Goal: Communication & Community: Answer question/provide support

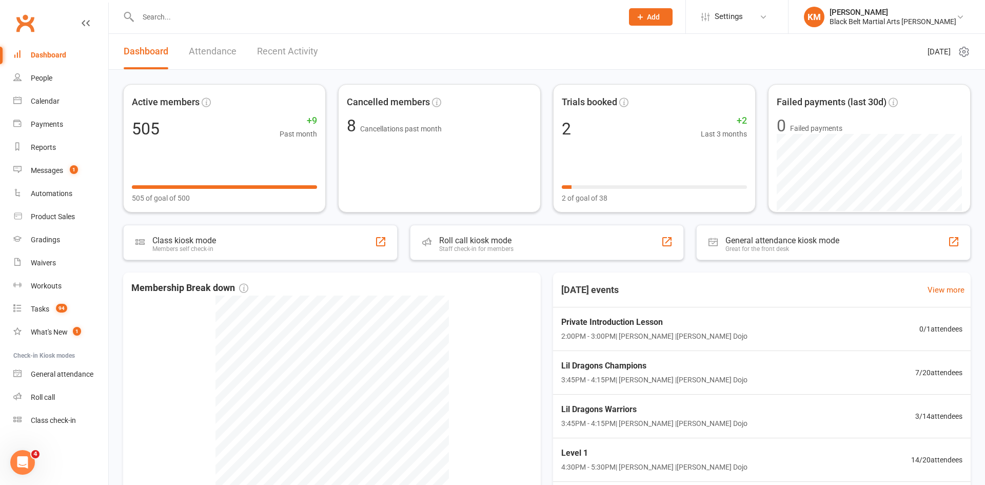
click at [159, 24] on input "text" at bounding box center [375, 17] width 481 height 14
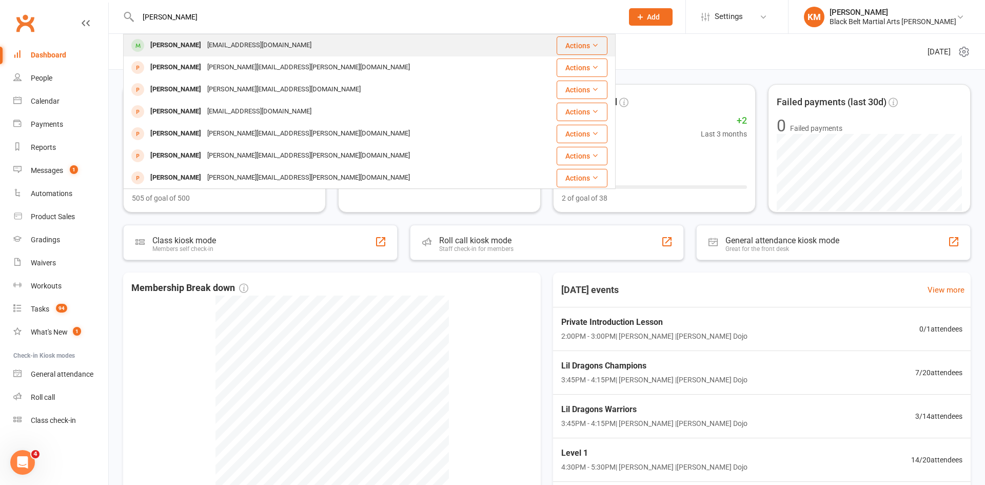
type input "ian oh"
click at [168, 45] on div "Ian Oh" at bounding box center [175, 45] width 57 height 15
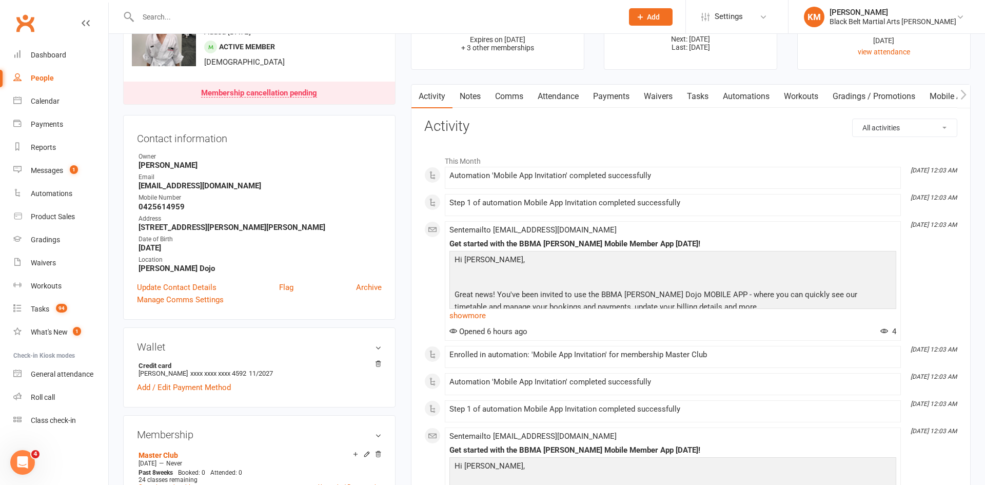
scroll to position [20, 0]
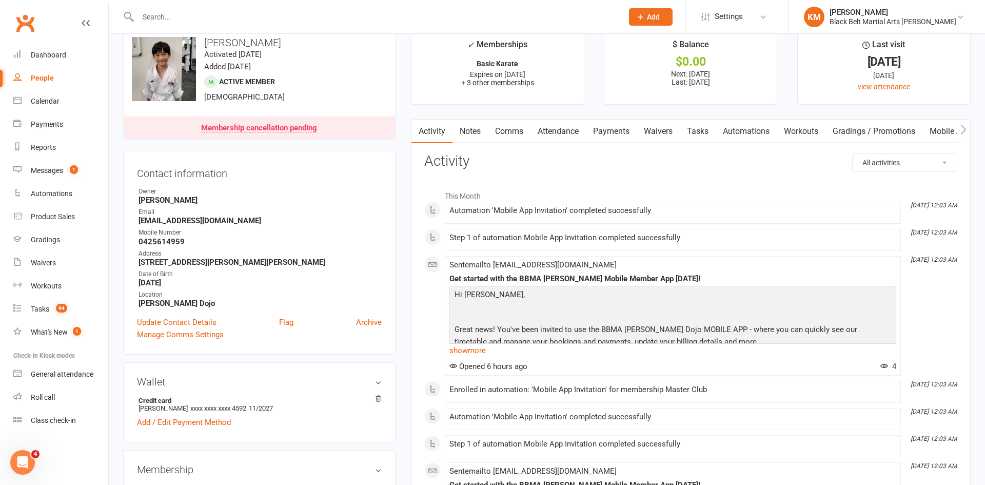
click at [556, 130] on link "Attendance" at bounding box center [558, 132] width 55 height 24
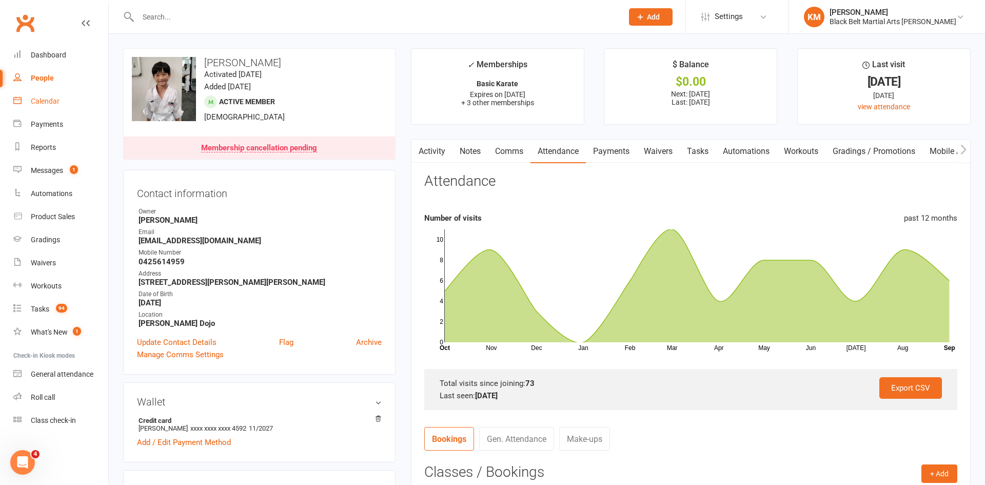
click at [61, 102] on link "Calendar" at bounding box center [60, 101] width 95 height 23
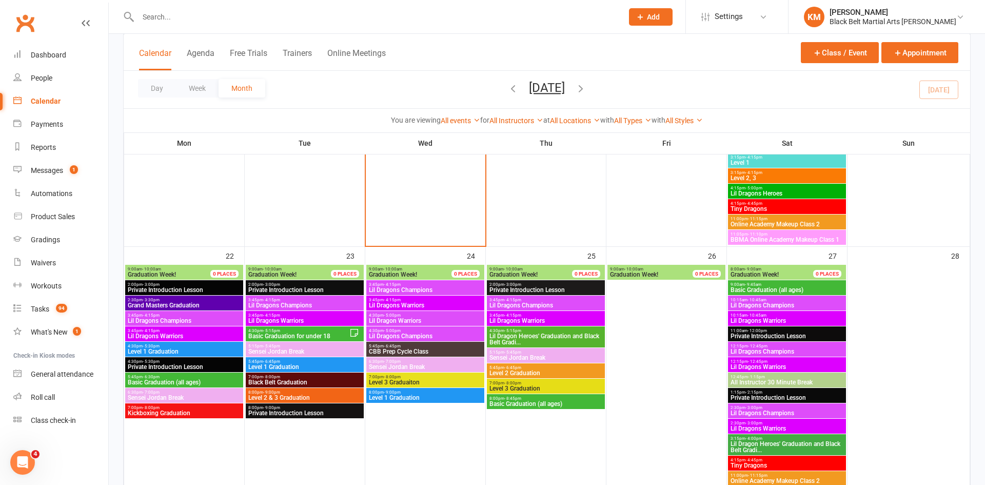
scroll to position [1300, 0]
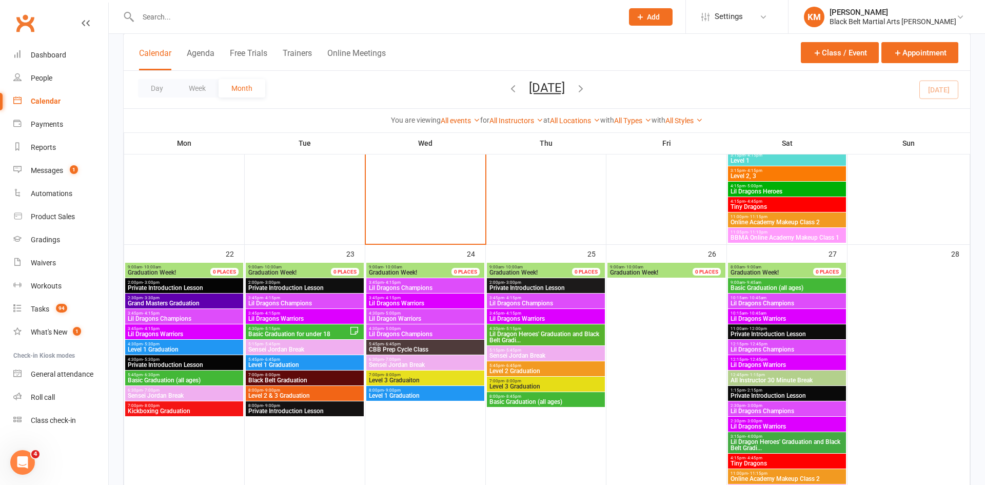
click at [770, 285] on span "Basic Graduation (all ages)" at bounding box center [787, 288] width 114 height 6
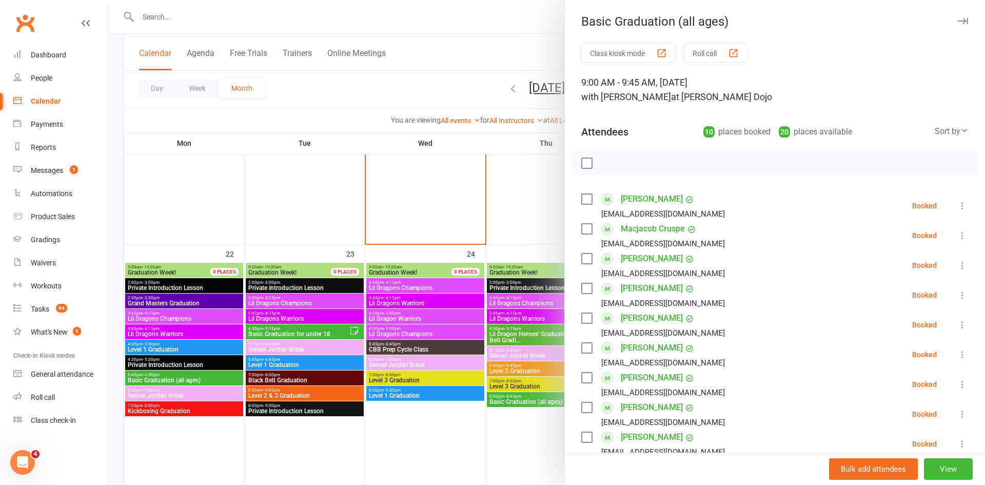
scroll to position [220, 0]
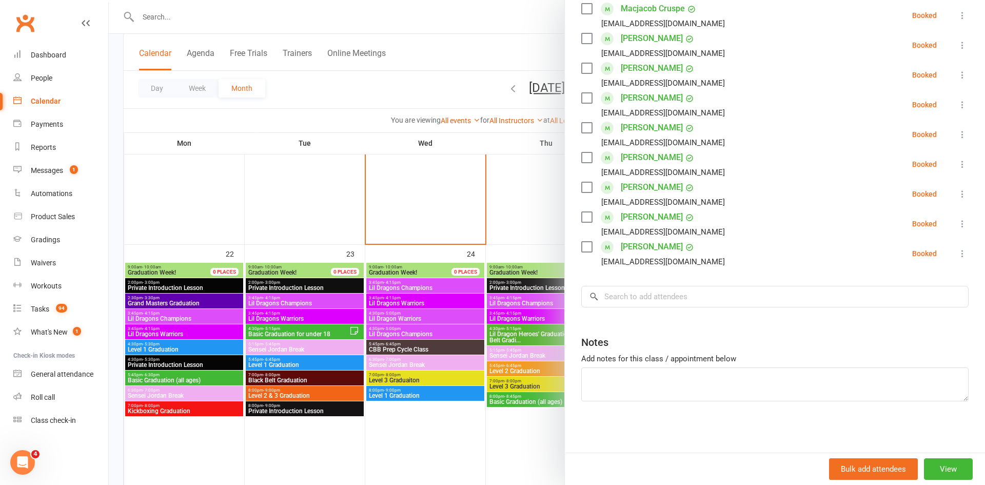
click at [524, 46] on div at bounding box center [547, 242] width 876 height 485
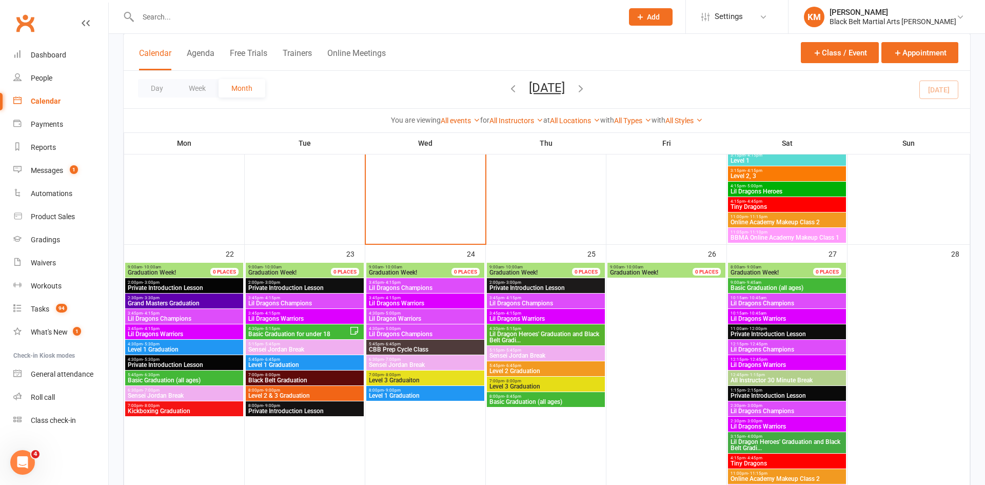
click at [396, 126] on div "You are viewing All events All events Empty events Full events Non-empty events…" at bounding box center [546, 120] width 835 height 12
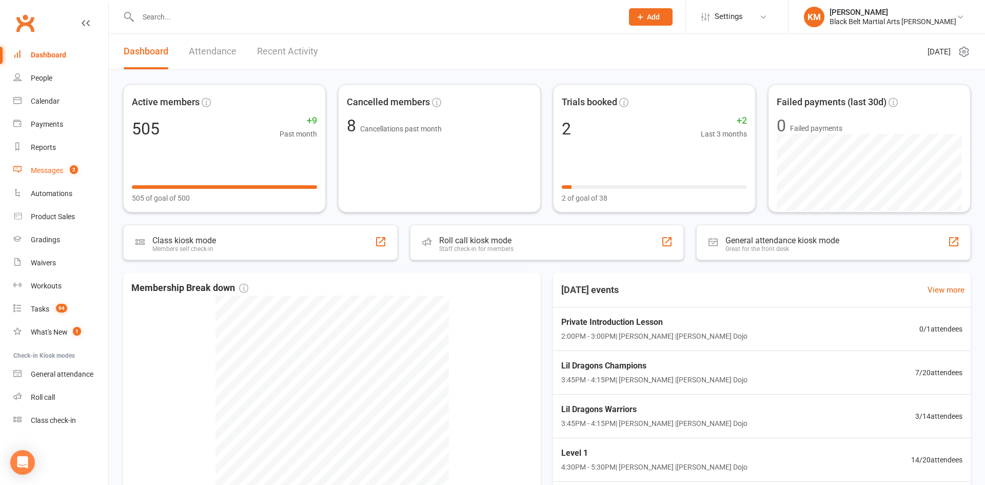
click at [70, 180] on link "Messages 2" at bounding box center [60, 170] width 95 height 23
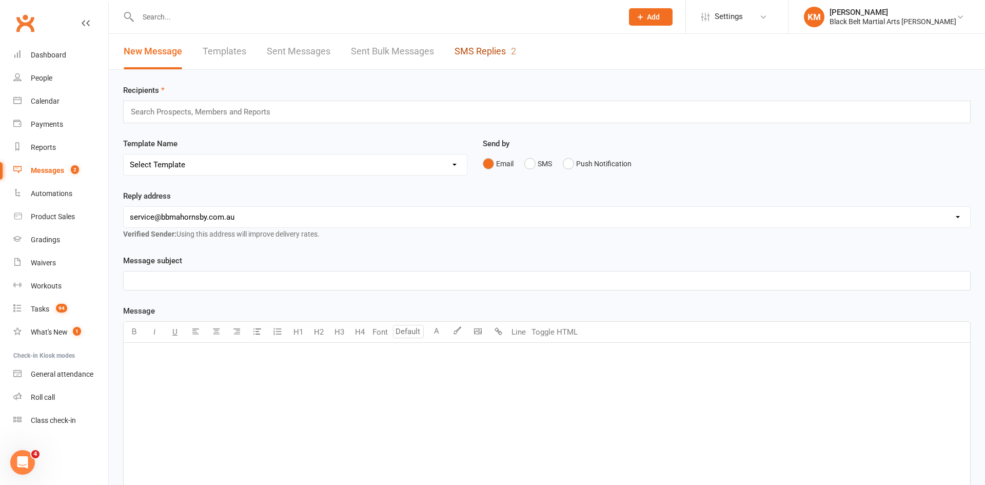
click at [478, 60] on link "SMS Replies 2" at bounding box center [486, 51] width 62 height 35
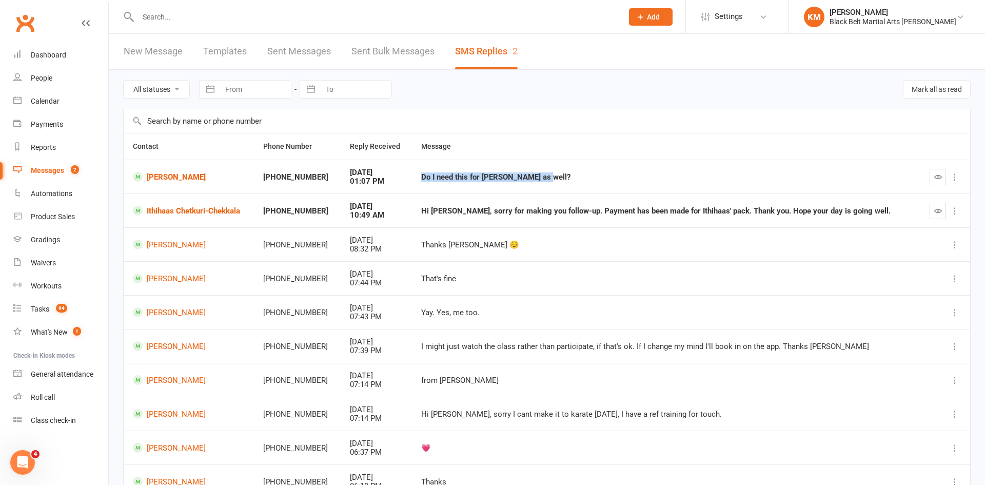
drag, startPoint x: 425, startPoint y: 177, endPoint x: 542, endPoint y: 171, distance: 116.6
click at [542, 171] on td "Do I need this for Catalina as well?" at bounding box center [665, 177] width 506 height 34
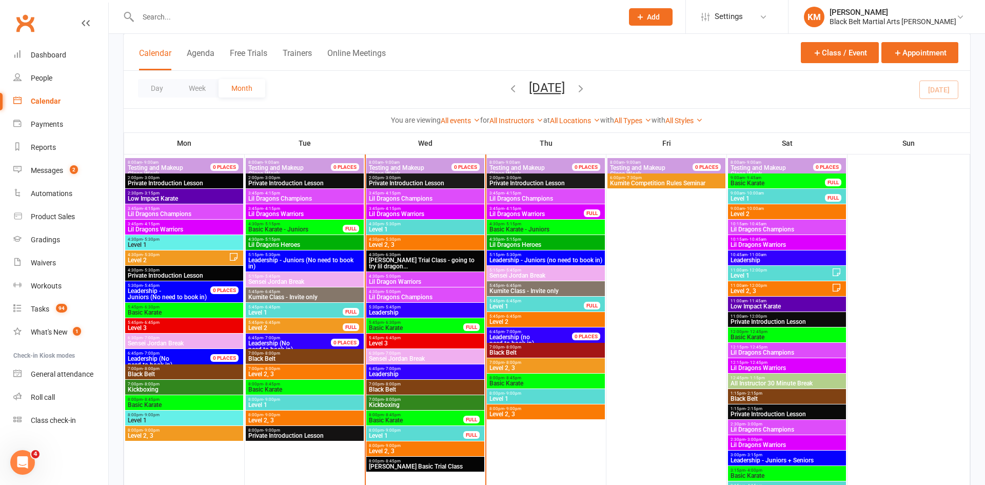
scroll to position [971, 0]
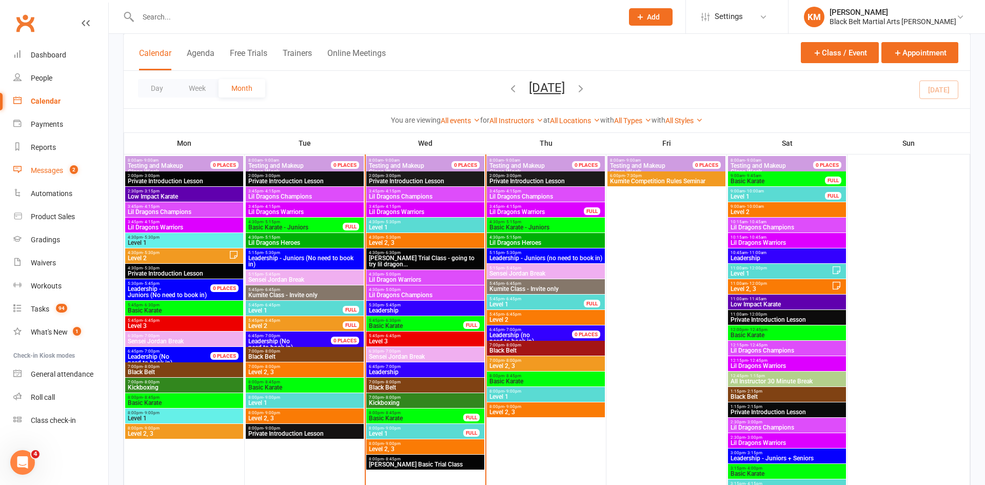
click at [74, 167] on span "2" at bounding box center [74, 169] width 8 height 9
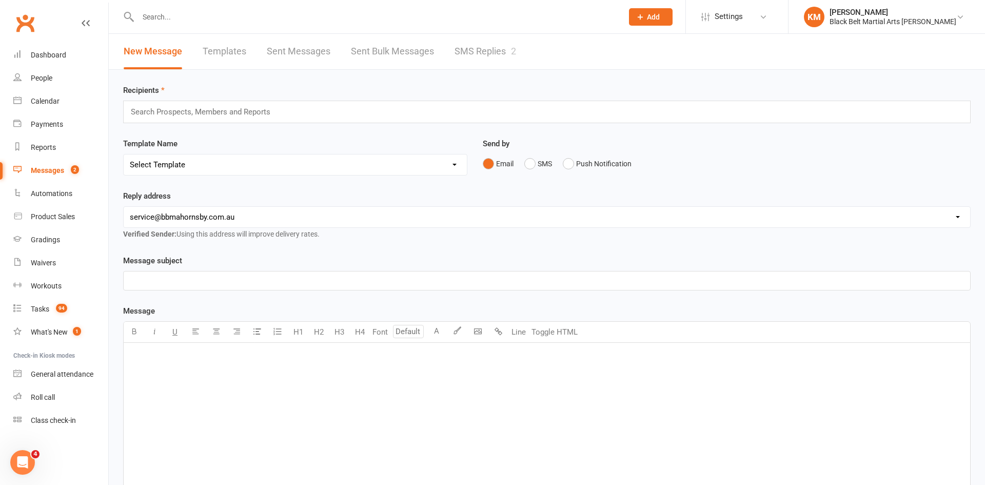
click at [474, 53] on link "SMS Replies 2" at bounding box center [486, 51] width 62 height 35
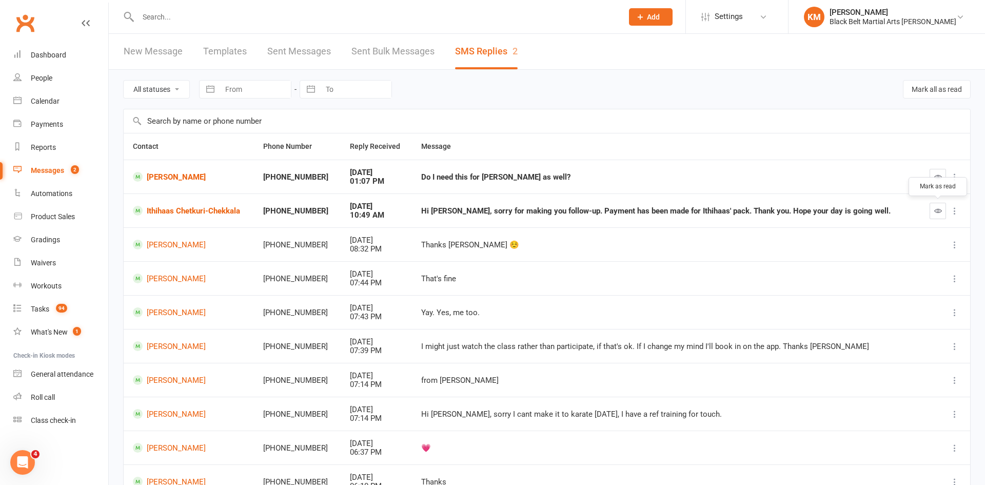
click at [935, 208] on icon "button" at bounding box center [938, 211] width 8 height 8
click at [162, 180] on link "[PERSON_NAME]" at bounding box center [188, 177] width 111 height 10
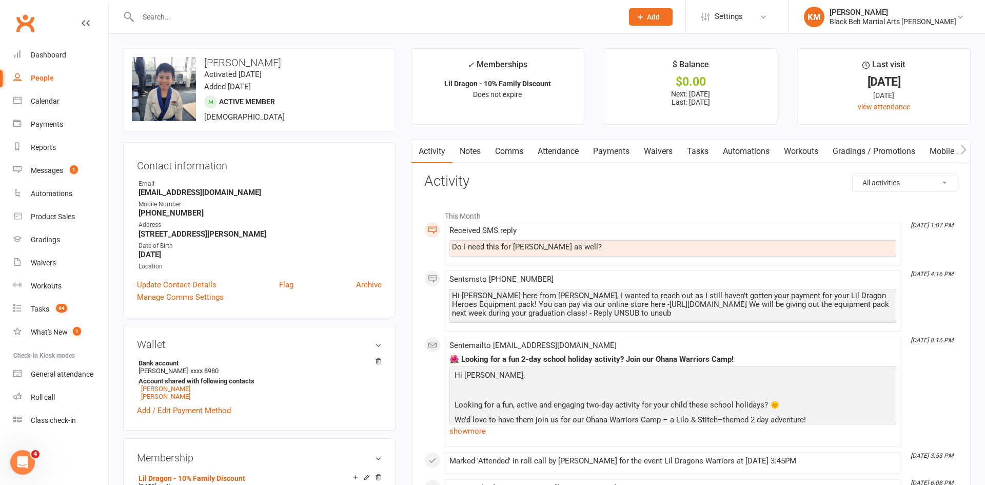
click at [513, 155] on link "Comms" at bounding box center [509, 152] width 43 height 24
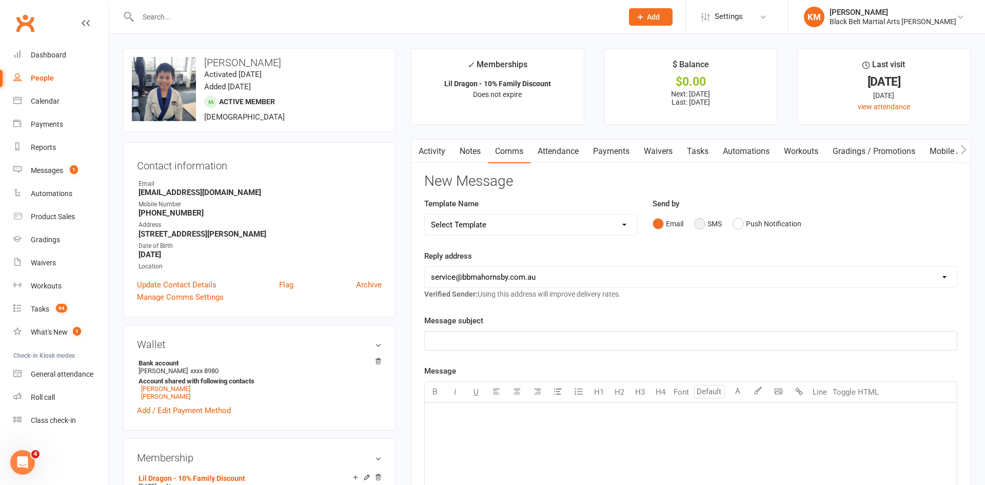
click at [700, 214] on button "SMS" at bounding box center [708, 223] width 28 height 19
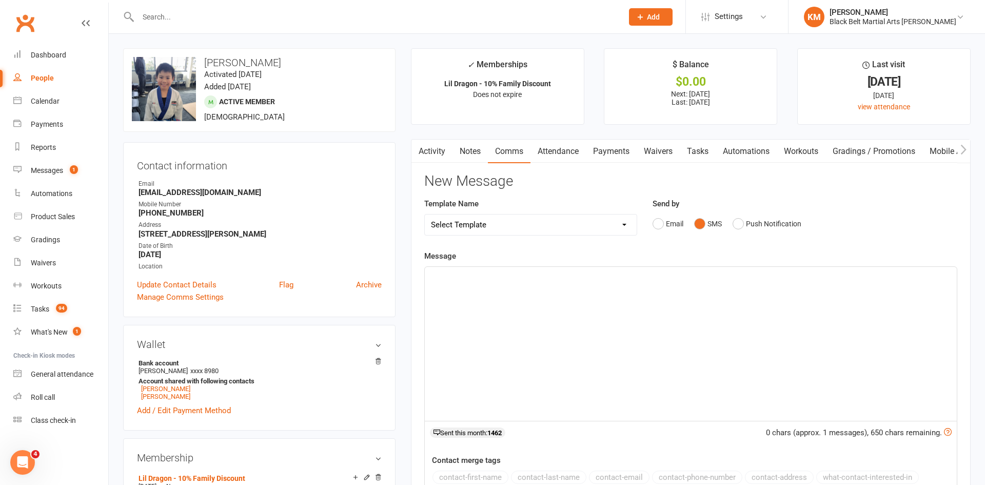
click at [674, 297] on div "﻿" at bounding box center [691, 344] width 532 height 154
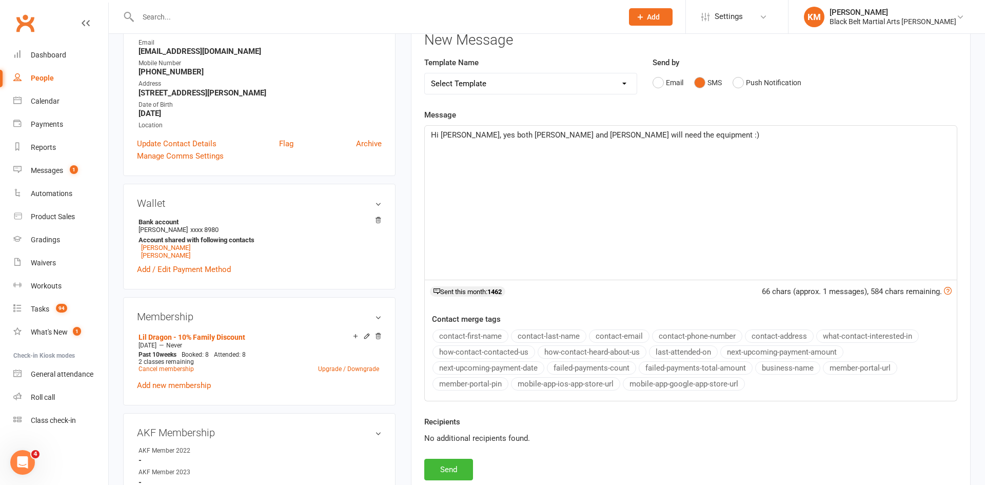
scroll to position [160, 0]
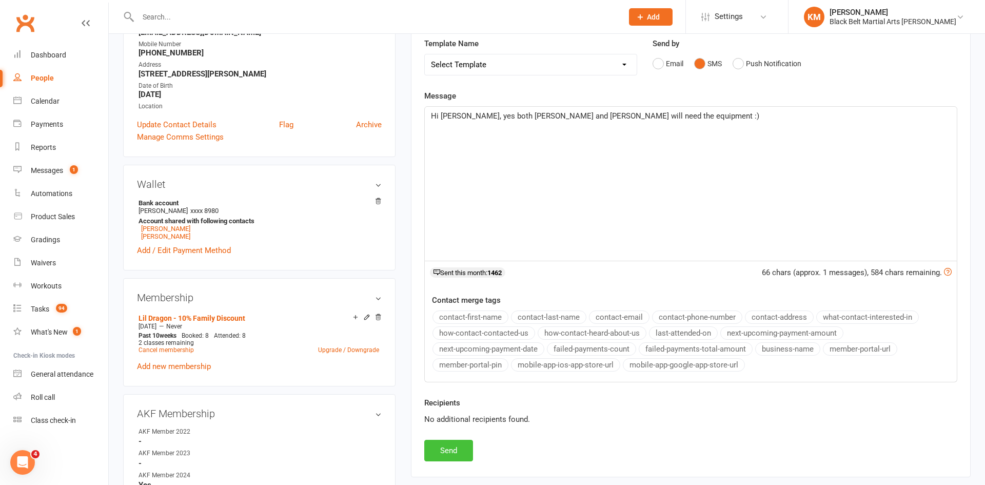
click at [461, 445] on button "Send" at bounding box center [448, 451] width 49 height 22
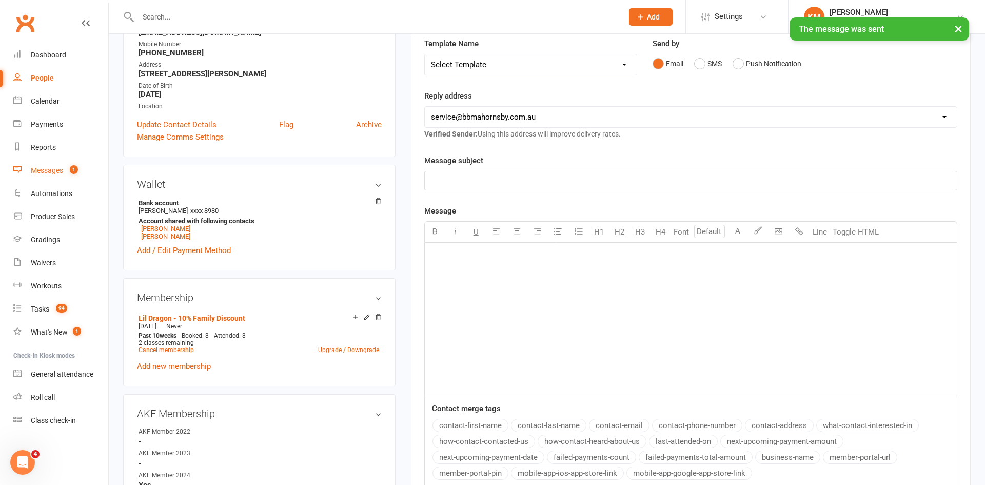
click at [73, 169] on span "1" at bounding box center [74, 169] width 8 height 9
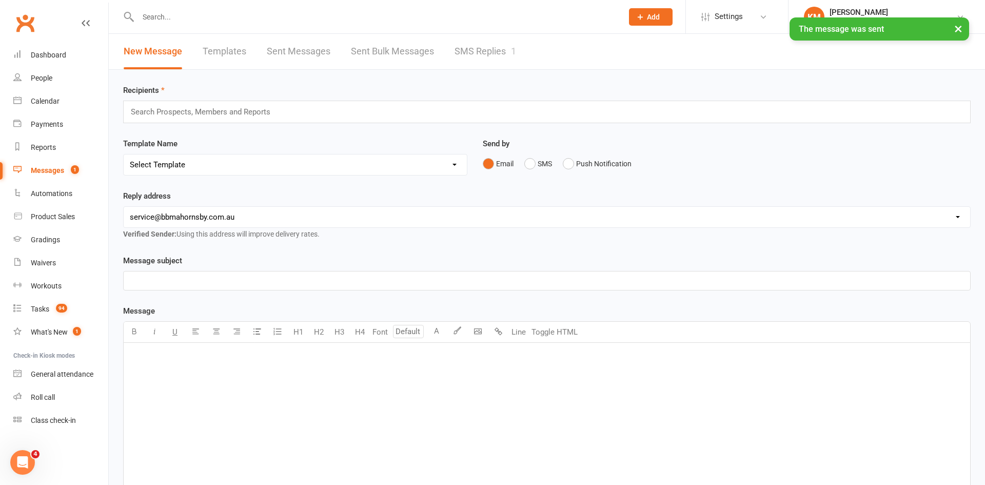
click at [477, 17] on div "× The message was sent" at bounding box center [486, 17] width 972 height 0
click at [476, 48] on link "SMS Replies 1" at bounding box center [486, 51] width 62 height 35
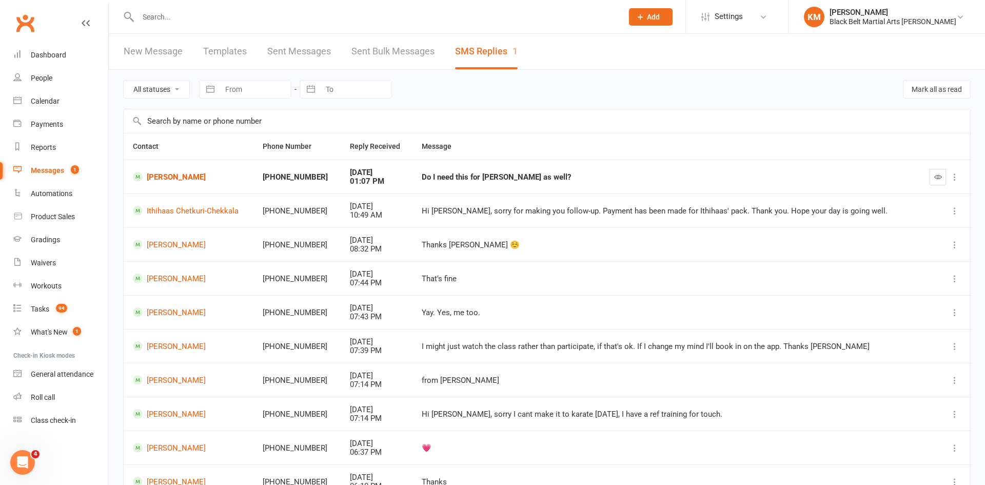
click at [935, 169] on button "button" at bounding box center [938, 177] width 16 height 16
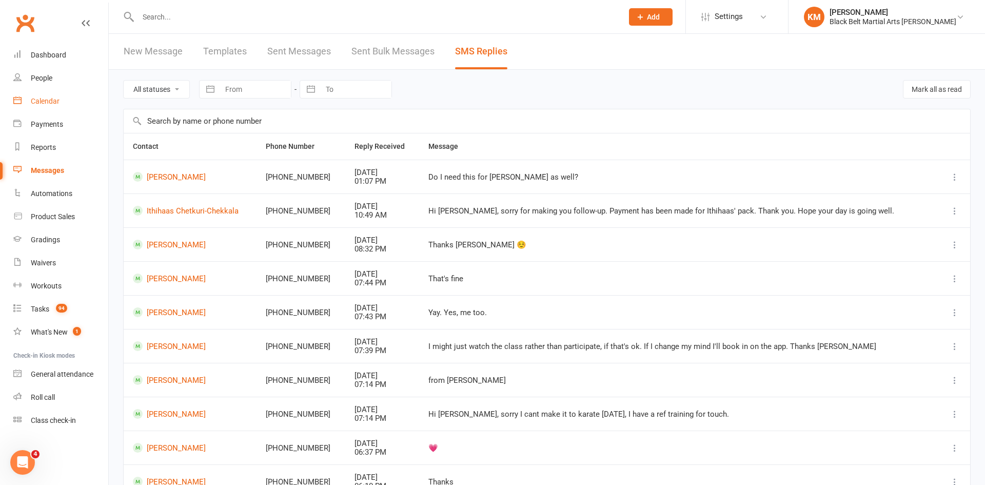
click at [41, 99] on div "Calendar" at bounding box center [45, 101] width 29 height 8
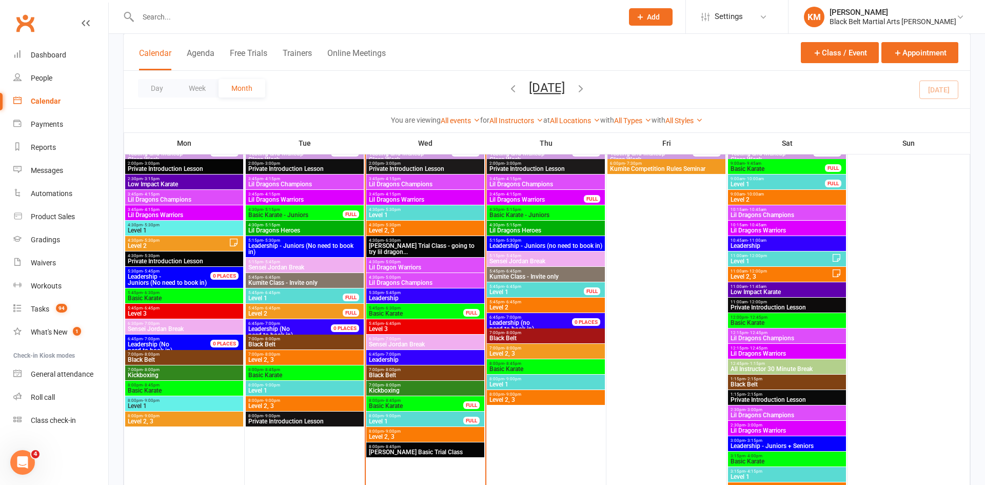
scroll to position [984, 0]
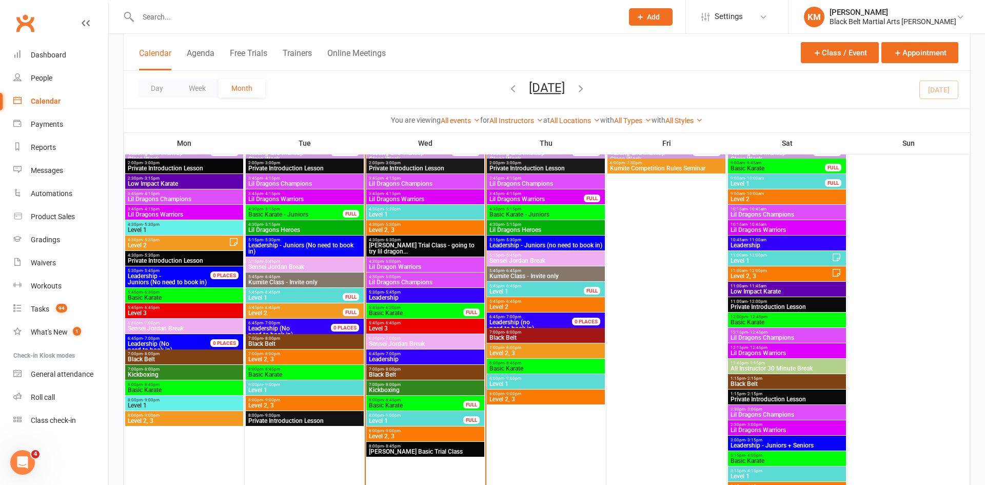
click at [448, 56] on div "Calendar Agenda Free Trials Trainers Online Meetings Class / Event Appointment" at bounding box center [547, 52] width 847 height 37
click at [36, 81] on div "People" at bounding box center [42, 78] width 22 height 8
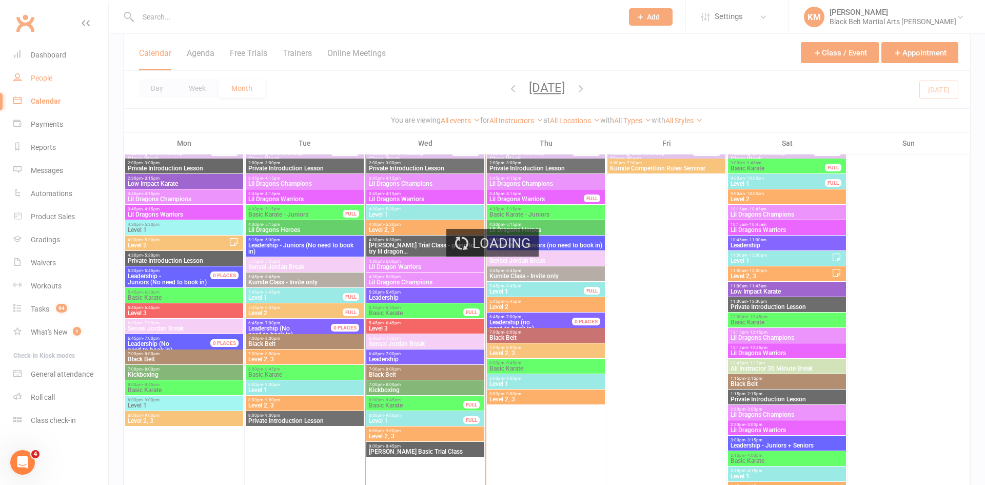
select select "100"
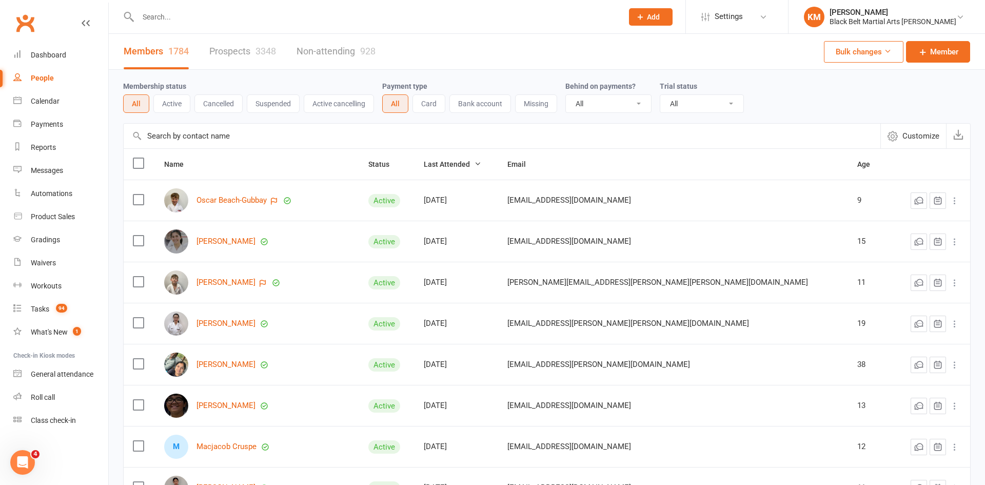
click at [251, 46] on link "Prospects 3348" at bounding box center [242, 51] width 67 height 35
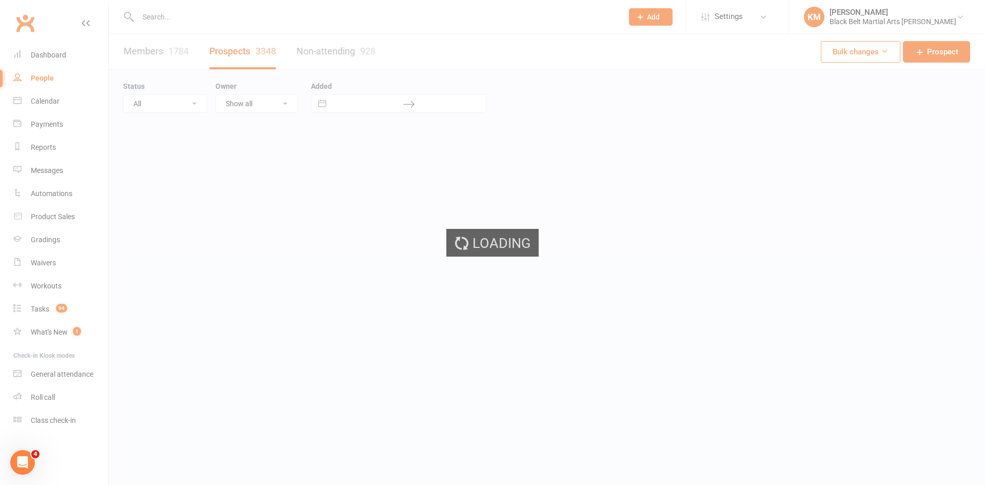
select select "100"
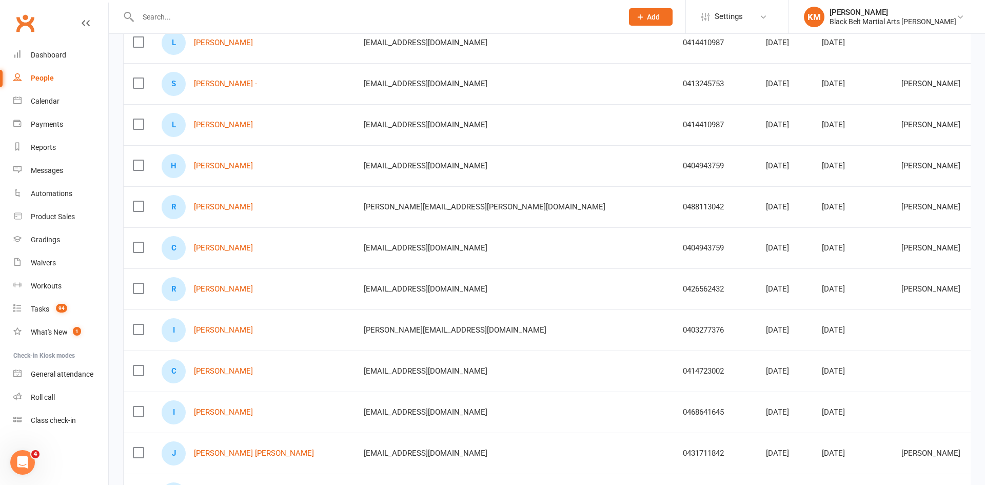
scroll to position [199, 0]
click at [207, 284] on link "[PERSON_NAME]" at bounding box center [223, 288] width 59 height 9
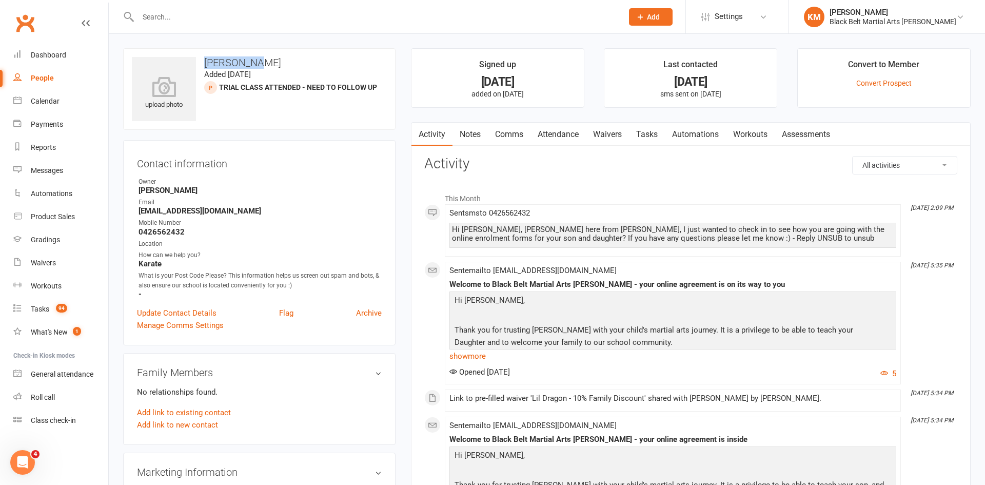
drag, startPoint x: 254, startPoint y: 62, endPoint x: 203, endPoint y: 61, distance: 51.8
click at [203, 61] on h3 "[PERSON_NAME]" at bounding box center [259, 62] width 255 height 11
drag, startPoint x: 471, startPoint y: 164, endPoint x: 420, endPoint y: 163, distance: 50.3
click at [526, 167] on h3 "Activity" at bounding box center [690, 164] width 533 height 16
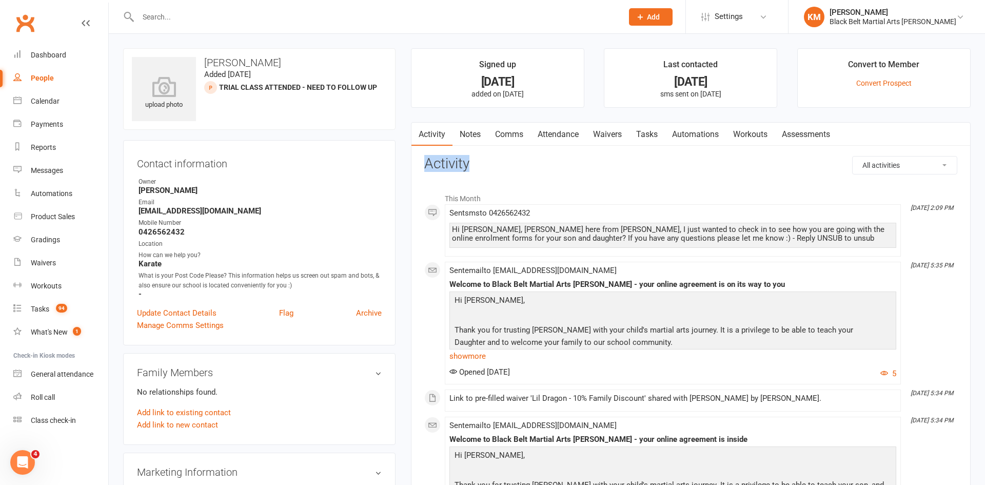
drag, startPoint x: 420, startPoint y: 162, endPoint x: 475, endPoint y: 165, distance: 55.0
click at [462, 137] on link "Notes" at bounding box center [470, 135] width 35 height 24
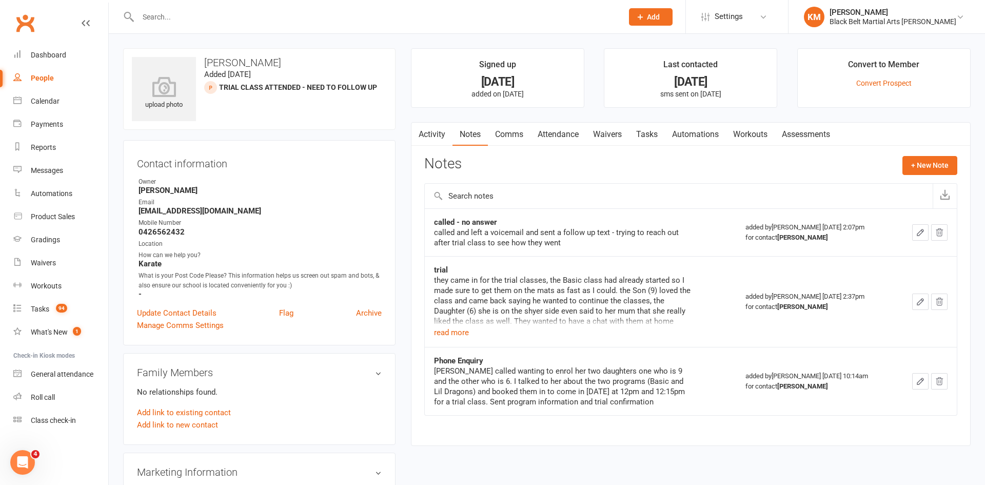
click at [919, 177] on div "Notes + New Note" at bounding box center [690, 169] width 533 height 27
click at [918, 173] on button "+ New Note" at bounding box center [930, 165] width 55 height 18
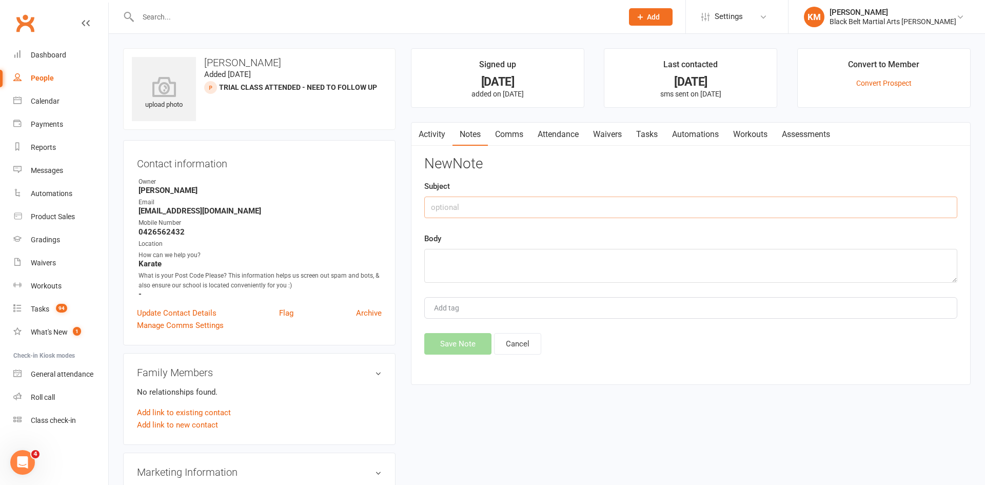
click at [819, 207] on input "text" at bounding box center [690, 208] width 533 height 22
type input "called - no answer"
type textarea "called and left a voicemail and sent a follow up text"
click at [430, 343] on button "Save Note" at bounding box center [457, 344] width 67 height 22
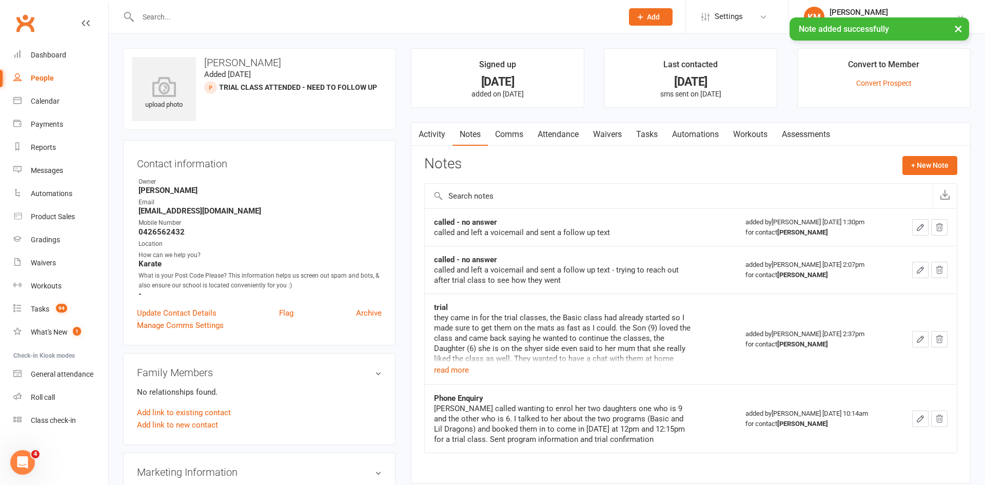
click at [504, 138] on link "Comms" at bounding box center [509, 135] width 43 height 24
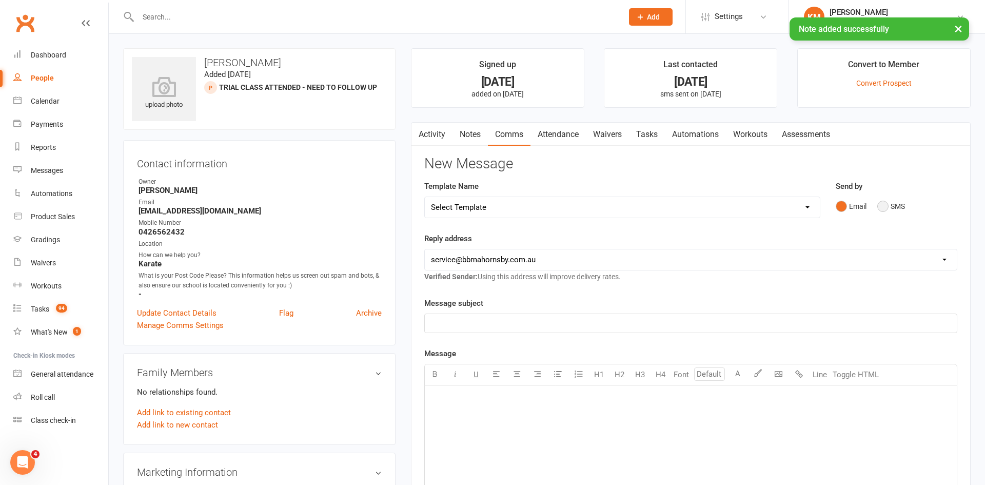
click at [887, 209] on button "SMS" at bounding box center [891, 206] width 28 height 19
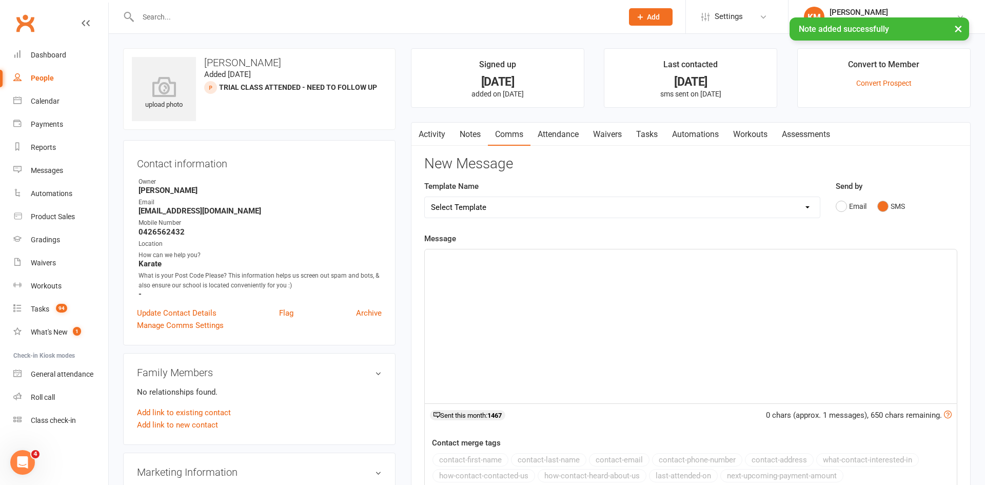
click at [750, 303] on div "﻿" at bounding box center [691, 326] width 532 height 154
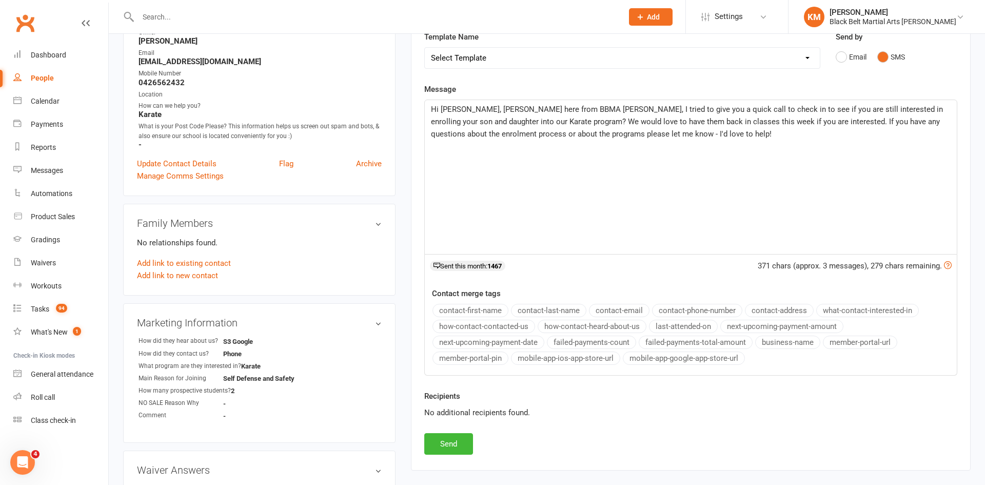
scroll to position [172, 0]
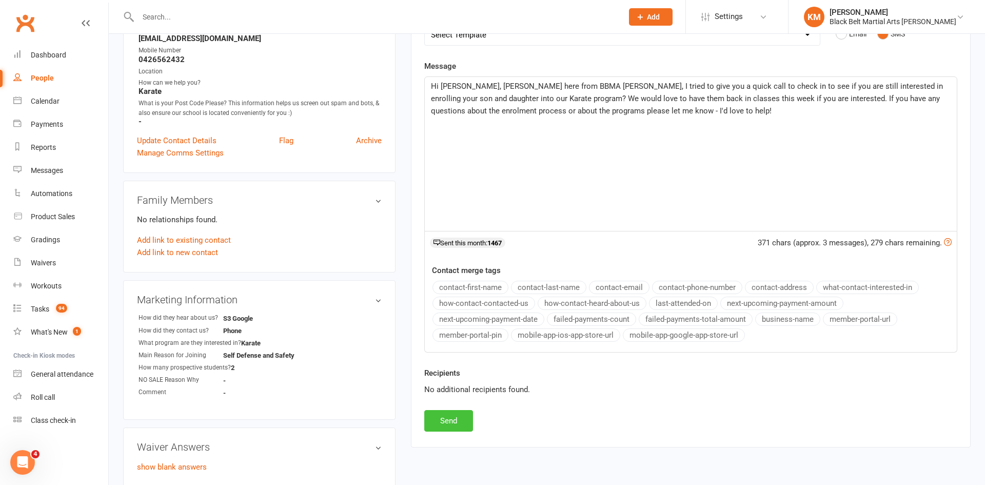
click at [438, 423] on button "Send" at bounding box center [448, 421] width 49 height 22
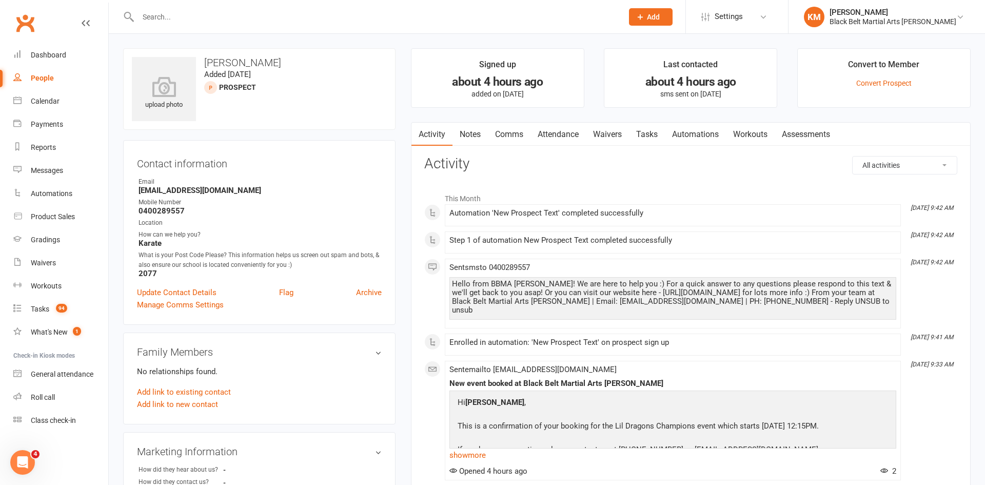
click at [692, 134] on link "Automations" at bounding box center [695, 135] width 61 height 24
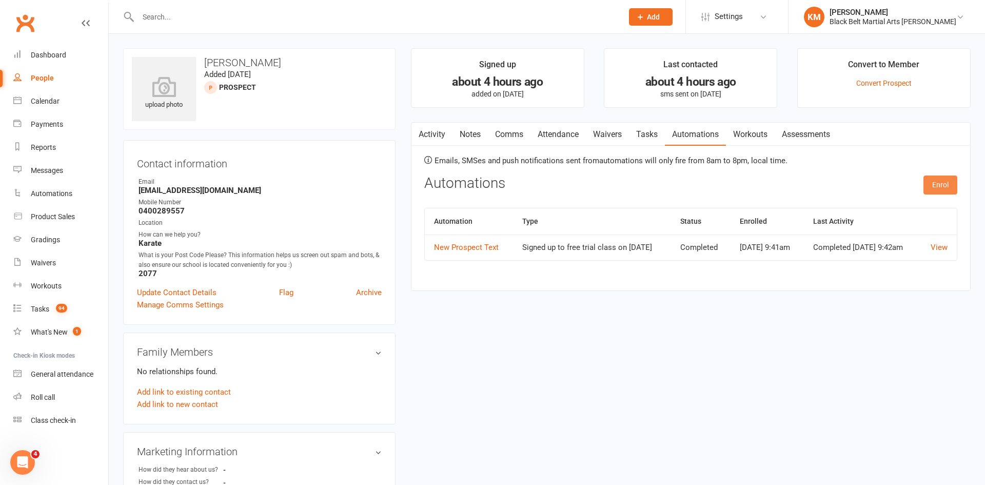
click at [936, 181] on button "Enrol" at bounding box center [941, 184] width 34 height 18
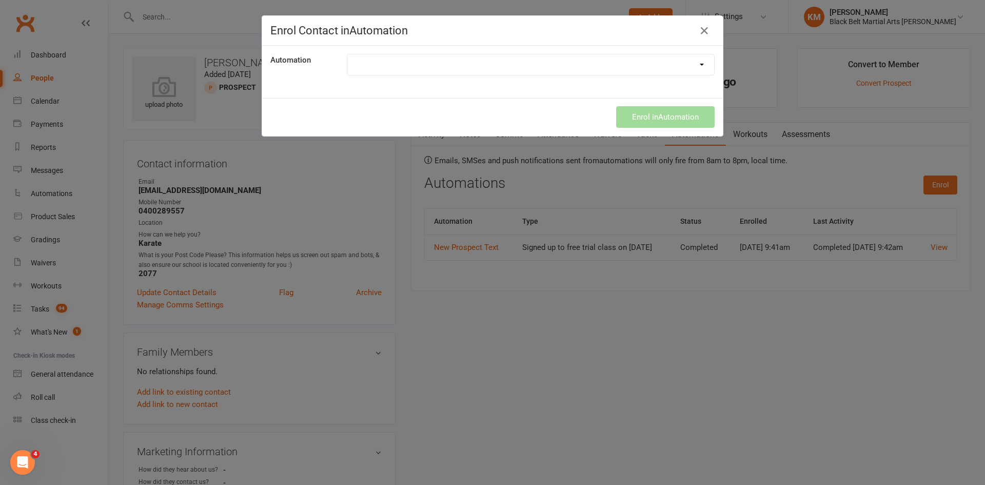
click at [491, 66] on select at bounding box center [530, 64] width 367 height 21
select select "7476"
click at [347, 54] on select "Booking reminder - auto text Happy Birthday Happy Birthday Mobile App Message K…" at bounding box center [530, 64] width 367 height 21
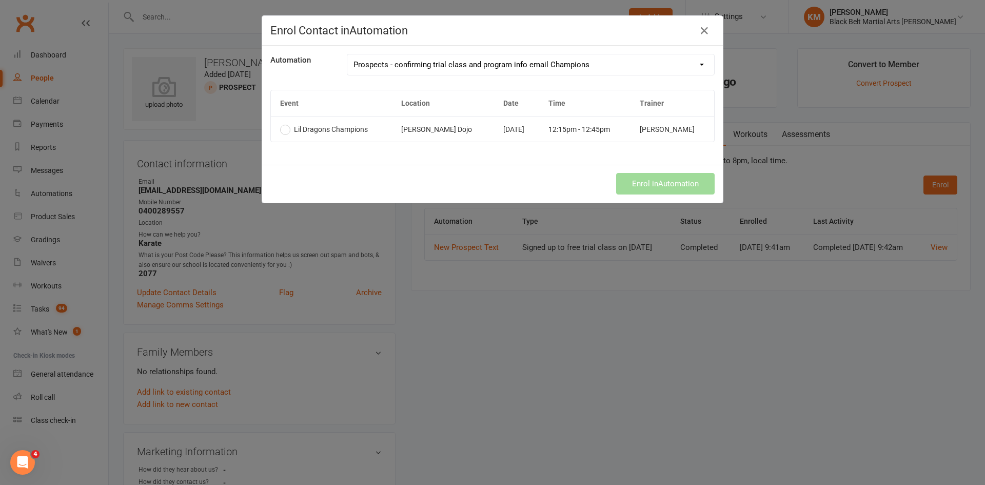
click at [346, 132] on span "Lil Dragons Champions" at bounding box center [331, 129] width 74 height 8
click at [670, 174] on button "Enrol in Automation" at bounding box center [665, 184] width 99 height 22
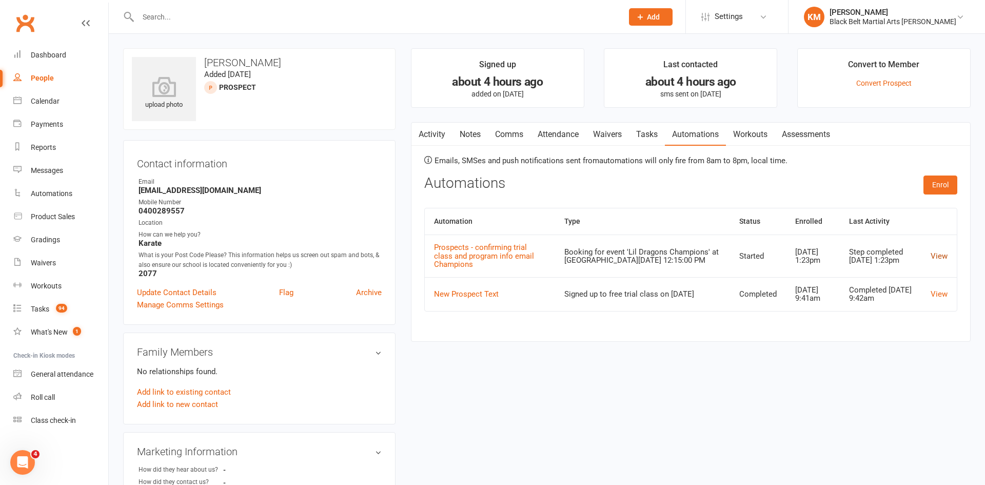
click at [935, 258] on link "View" at bounding box center [939, 255] width 17 height 9
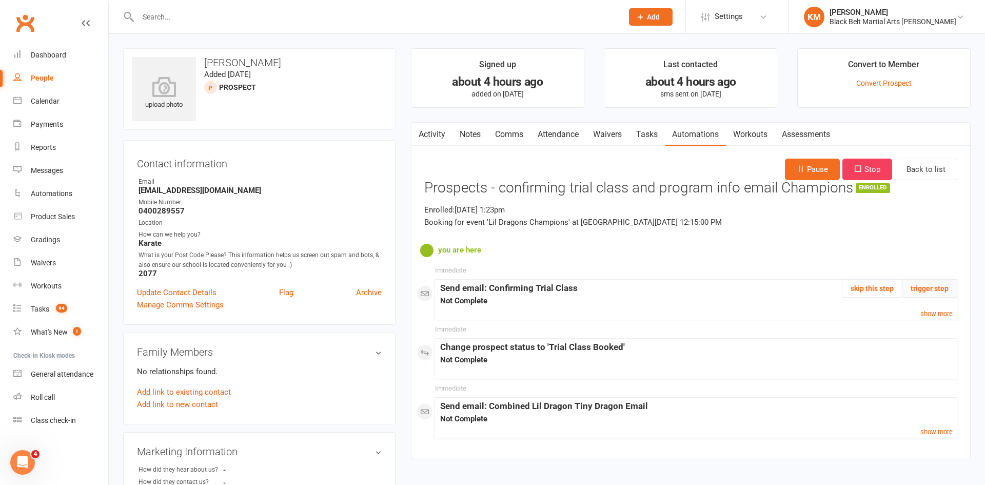
click at [920, 289] on button "trigger step" at bounding box center [929, 288] width 55 height 18
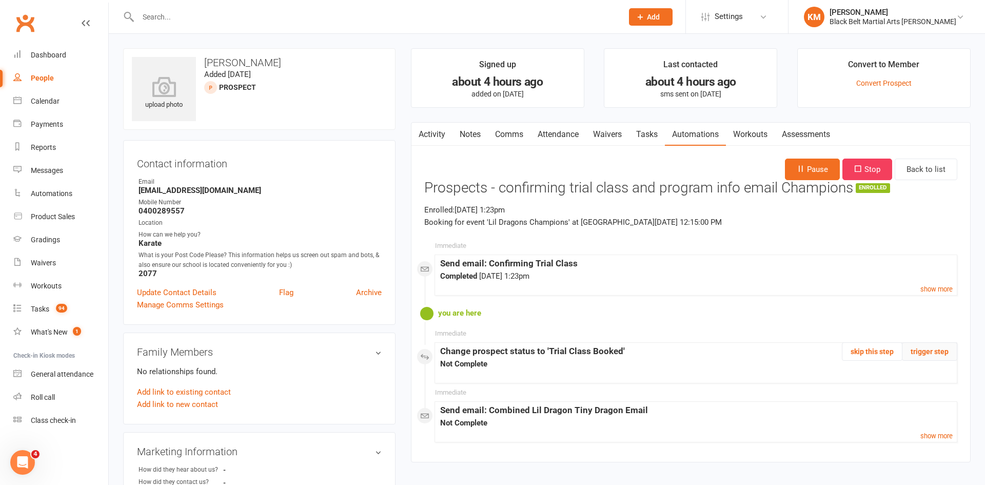
click at [922, 346] on button "trigger step" at bounding box center [929, 351] width 55 height 18
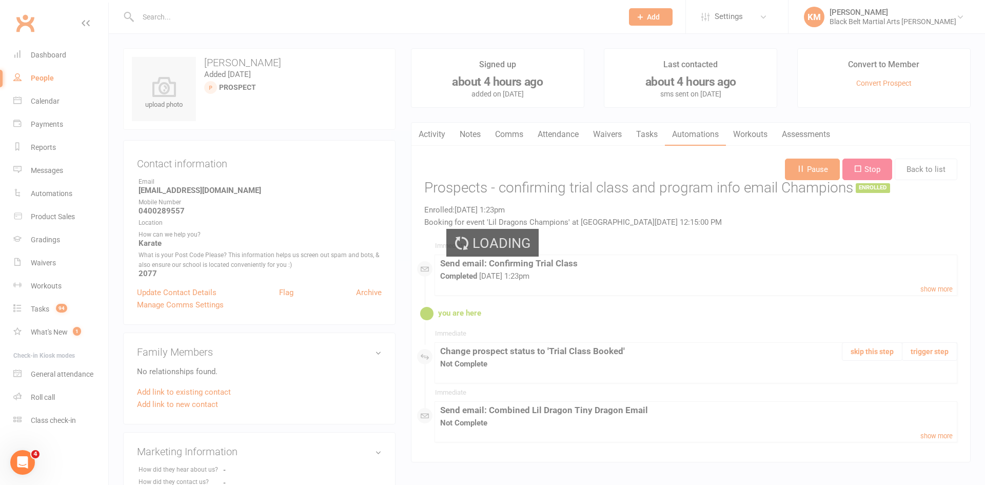
click at [927, 404] on div "Loading" at bounding box center [492, 242] width 985 height 485
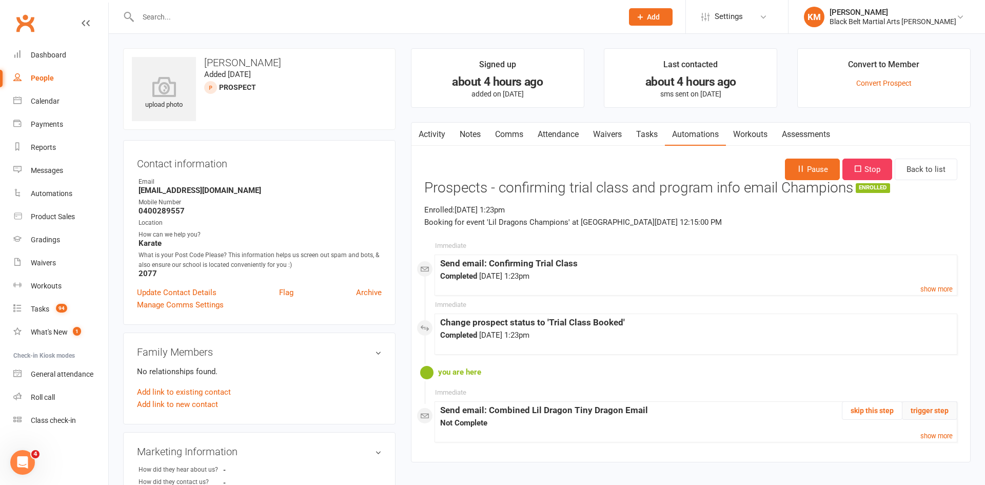
click at [927, 404] on button "trigger step" at bounding box center [929, 410] width 55 height 18
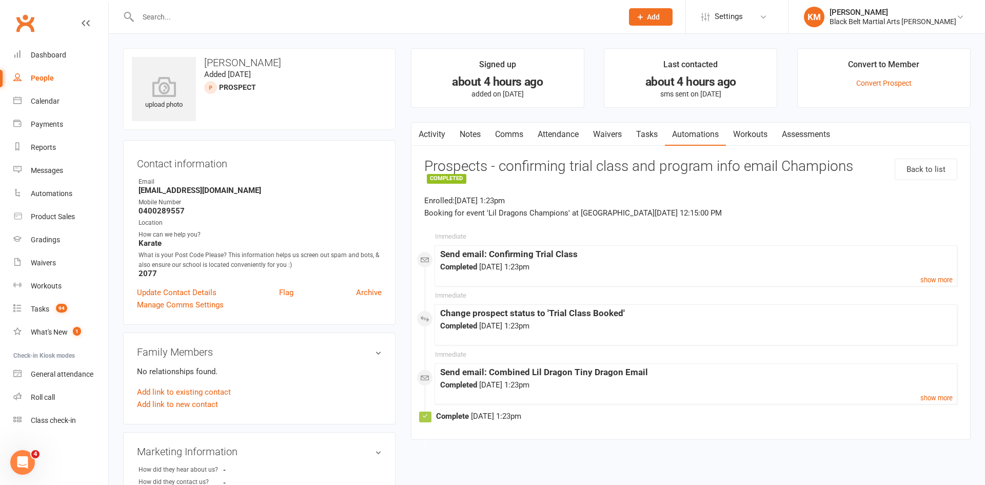
click at [436, 135] on link "Activity" at bounding box center [432, 135] width 41 height 24
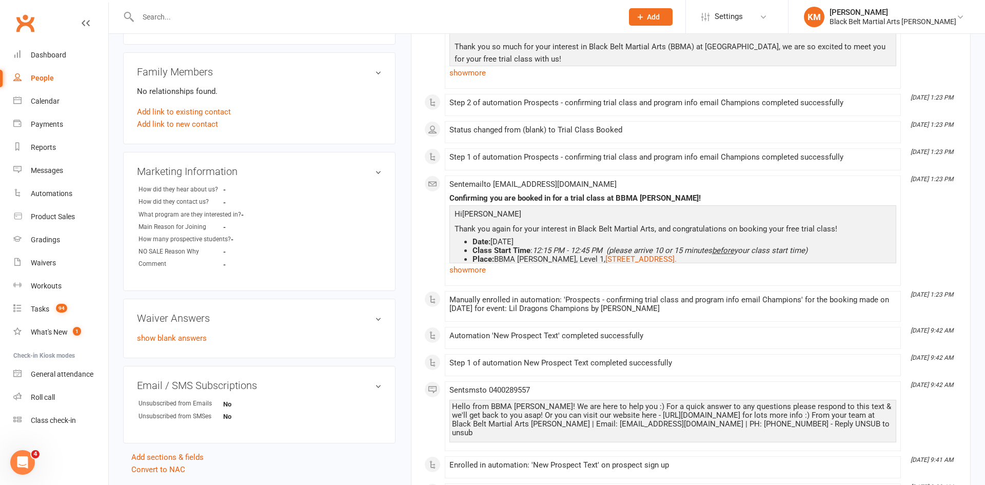
scroll to position [281, 0]
click at [363, 173] on link "edit" at bounding box center [363, 170] width 12 height 9
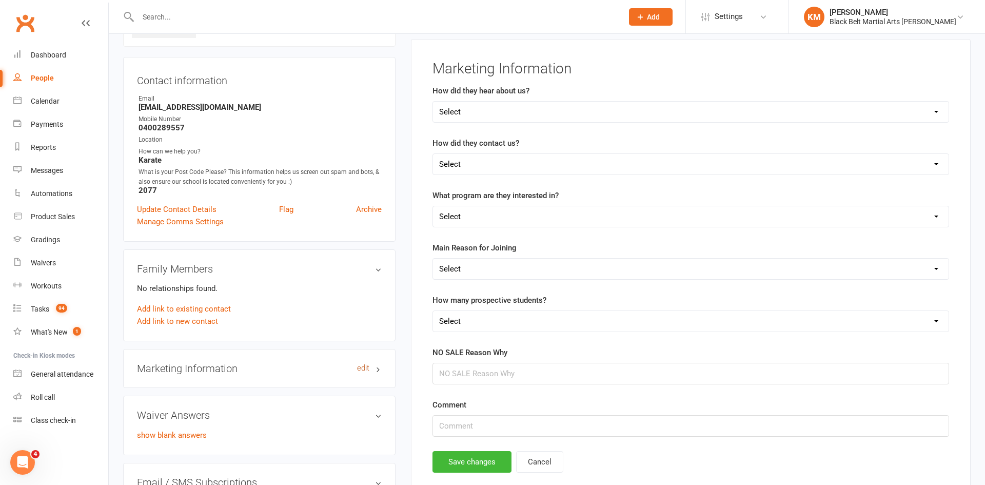
scroll to position [71, 0]
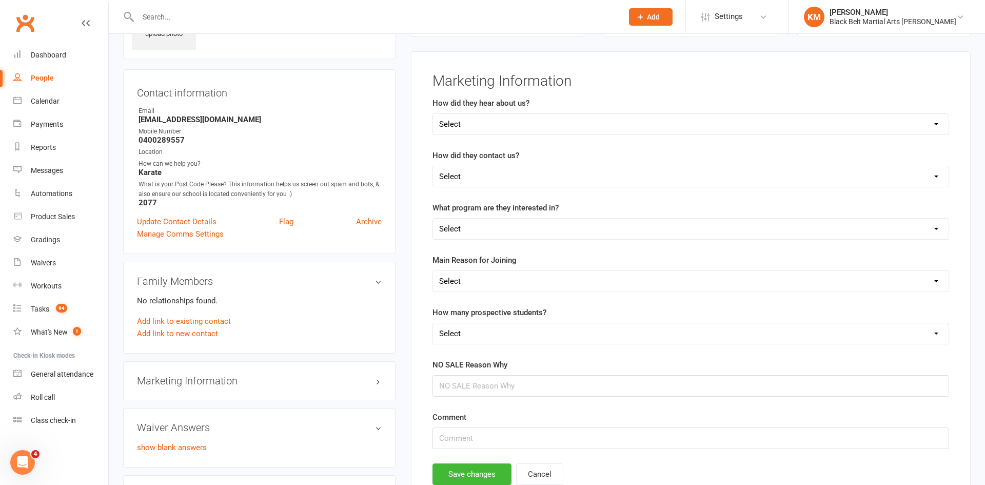
click at [542, 176] on select "Select Phone Email Walk-in Web Enquiry Text Message Studio initiated eg buddy w…" at bounding box center [691, 176] width 516 height 21
select select "Directly booked their own trial class on Clubworx"
click at [433, 166] on select "Select Phone Email Walk-in Web Enquiry Text Message Studio initiated eg buddy w…" at bounding box center [691, 176] width 516 height 21
click at [484, 233] on select "Select Tiny Dragons Lil Dragons Karate Grand Masters Karate Kickboxing Women's …" at bounding box center [691, 229] width 516 height 21
select select "Lil Dragons"
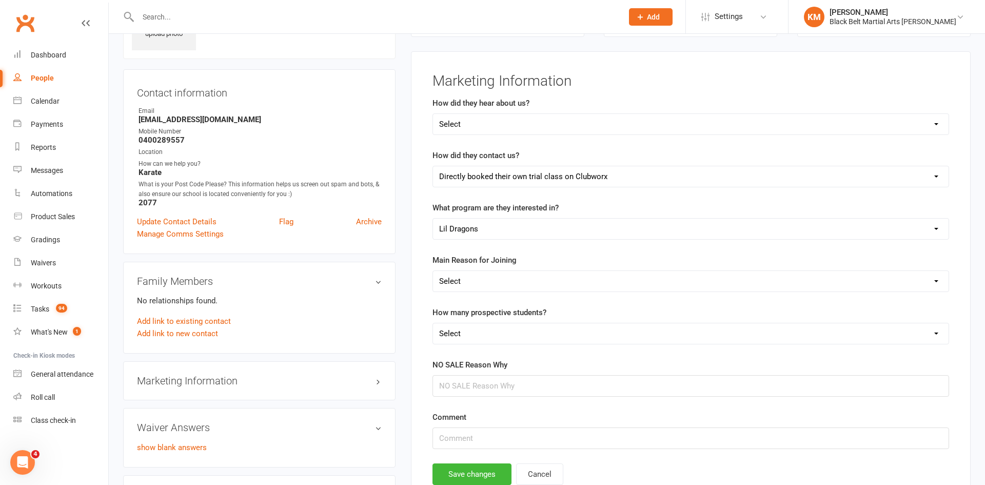
click at [433, 219] on select "Select Tiny Dragons Lil Dragons Karate Grand Masters Karate Kickboxing Women's …" at bounding box center [691, 229] width 516 height 21
click at [462, 331] on select "Select 1 2 3 4 5" at bounding box center [691, 333] width 516 height 21
select select "1"
click at [433, 323] on select "Select 1 2 3 4 5" at bounding box center [691, 333] width 516 height 21
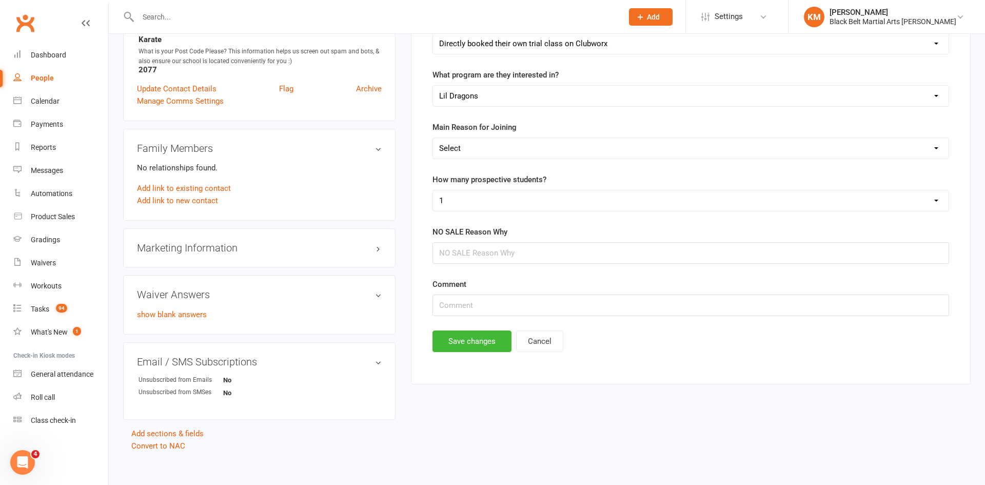
scroll to position [211, 0]
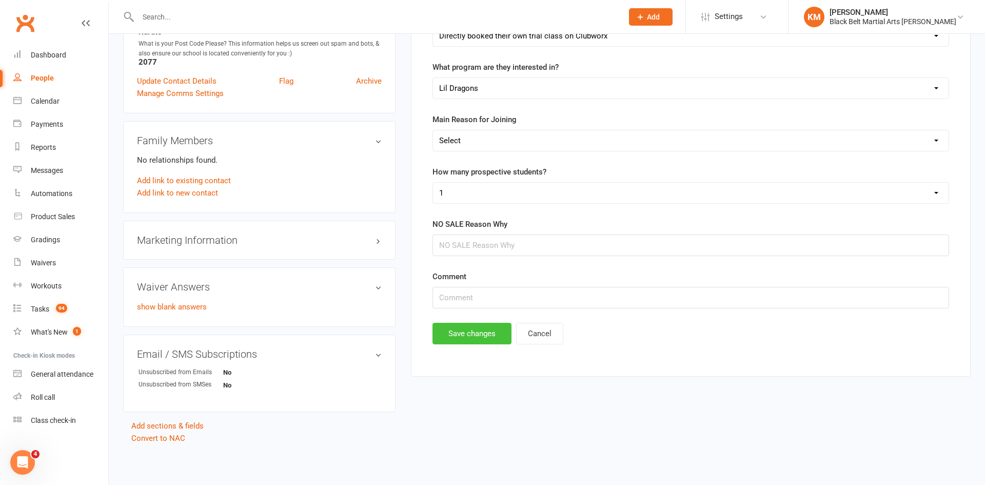
click at [473, 333] on button "Save changes" at bounding box center [472, 334] width 79 height 22
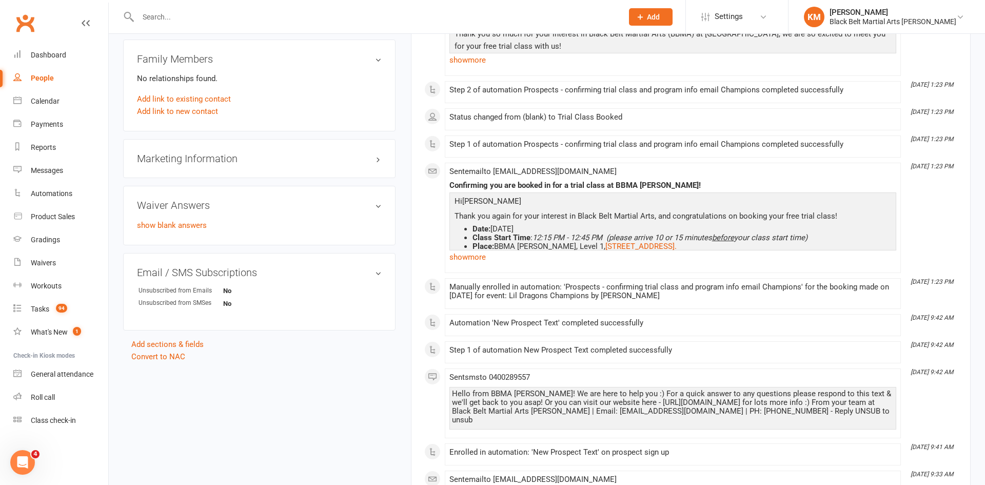
scroll to position [0, 0]
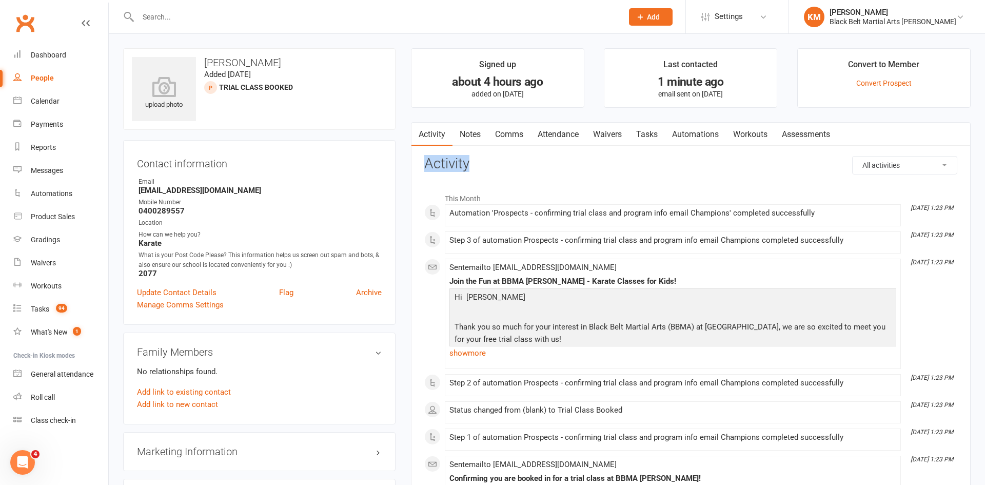
drag, startPoint x: 426, startPoint y: 164, endPoint x: 479, endPoint y: 167, distance: 52.9
click at [479, 167] on h3 "Activity" at bounding box center [690, 164] width 533 height 16
click at [566, 136] on link "Attendance" at bounding box center [558, 135] width 55 height 24
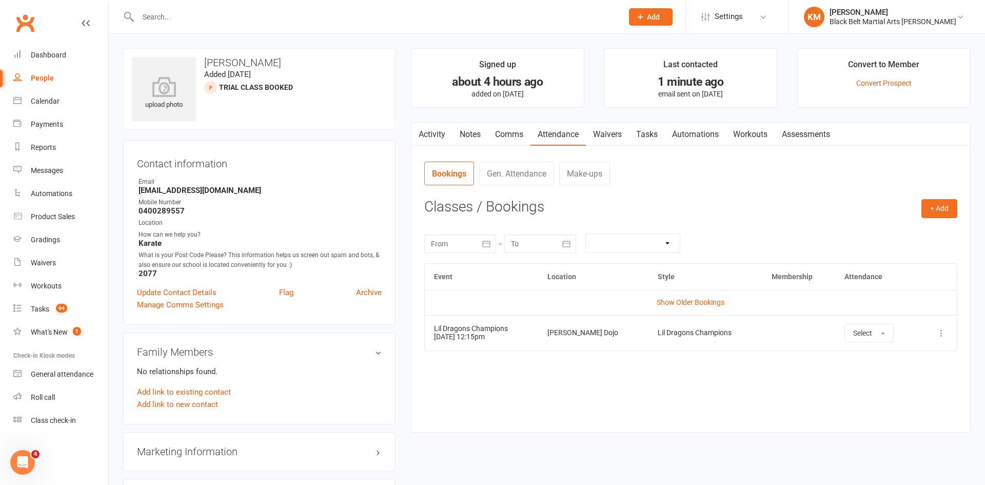
drag, startPoint x: 508, startPoint y: 334, endPoint x: 425, endPoint y: 326, distance: 83.5
click at [425, 326] on td "Lil Dragons Champions 20 Sep 2025 12:15pm" at bounding box center [482, 332] width 114 height 35
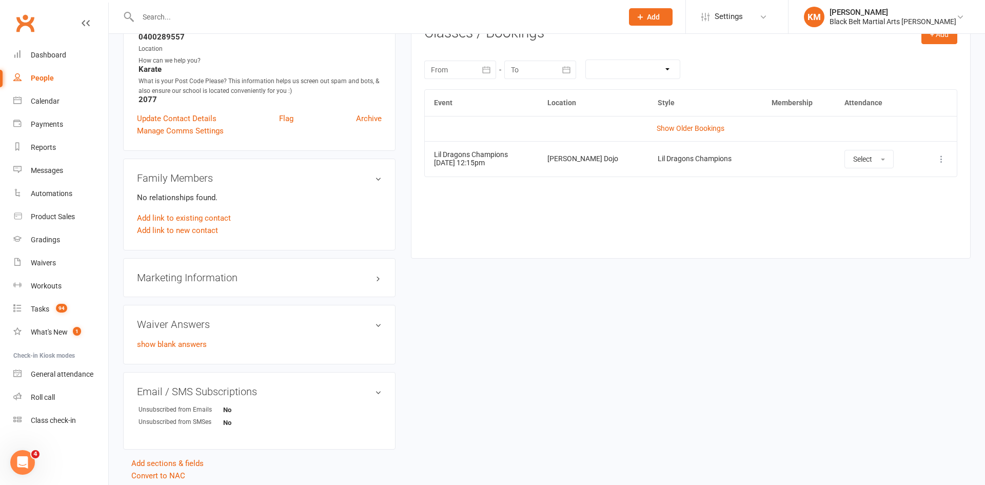
scroll to position [211, 0]
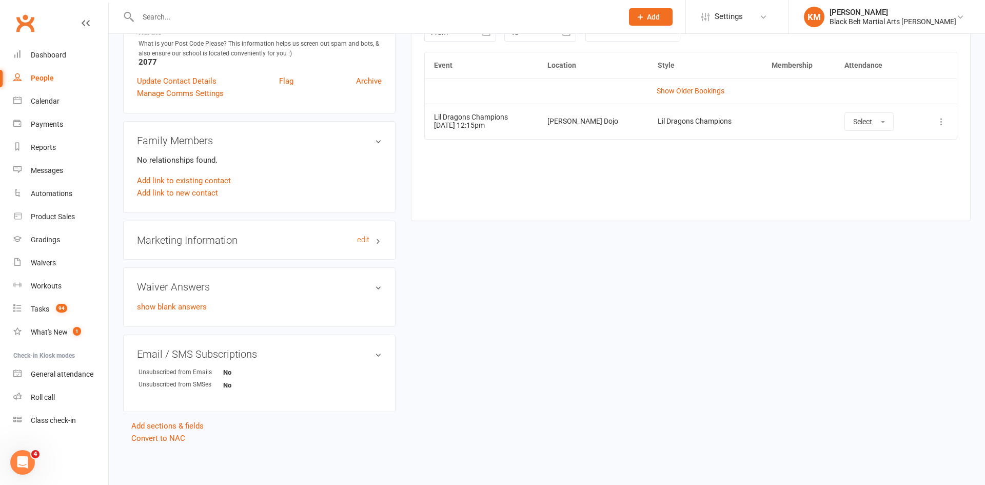
click at [349, 236] on h3 "Marketing Information edit" at bounding box center [259, 239] width 245 height 11
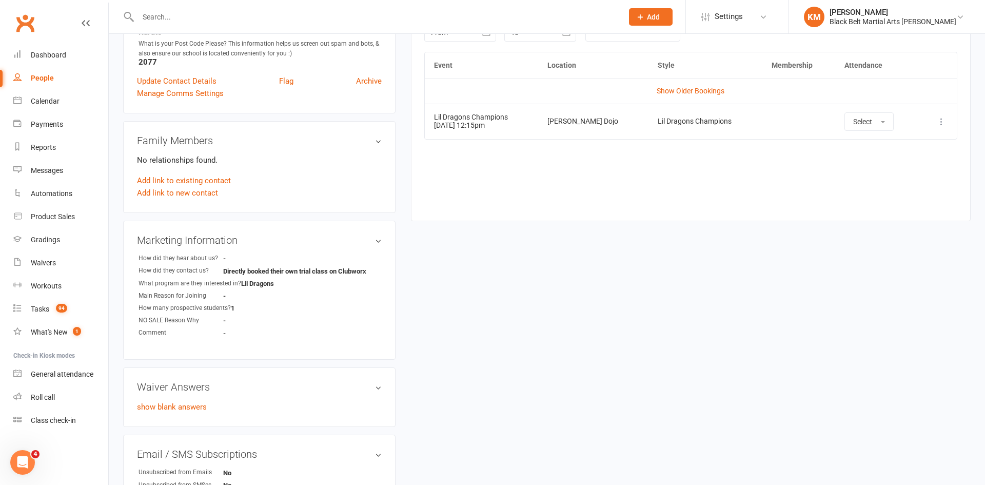
scroll to position [0, 0]
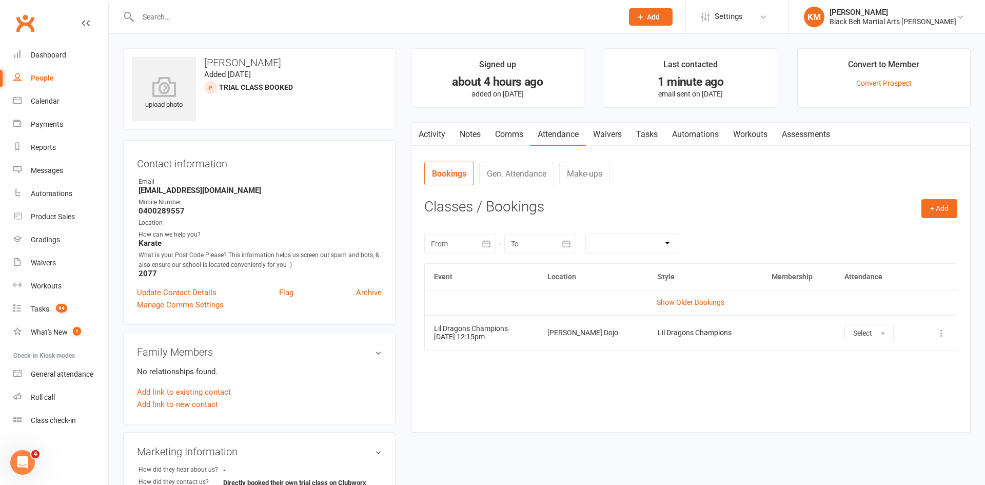
click at [509, 133] on link "Comms" at bounding box center [509, 135] width 43 height 24
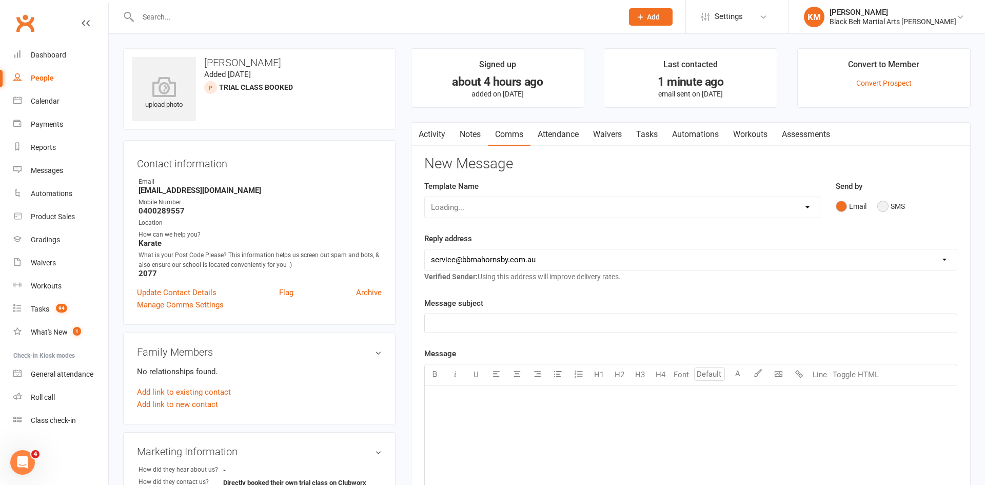
click at [890, 206] on button "SMS" at bounding box center [891, 206] width 28 height 19
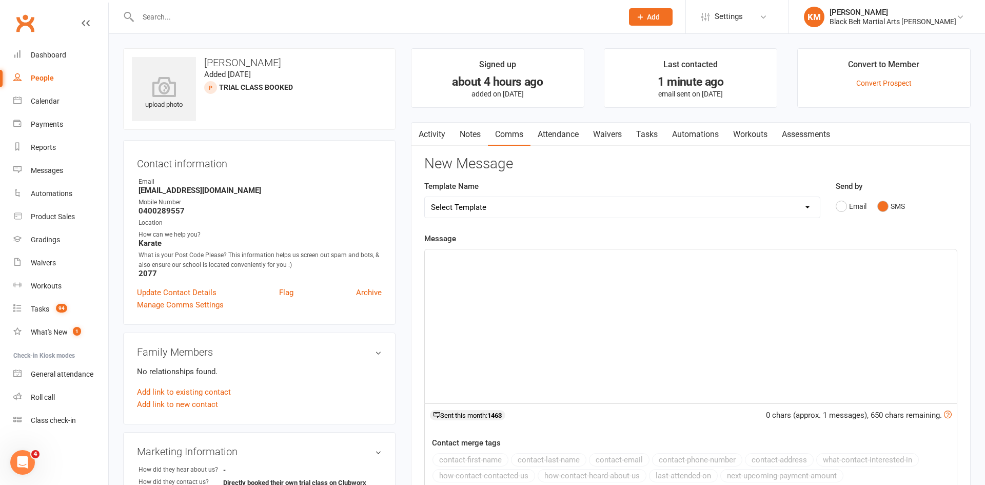
click at [777, 272] on div "﻿" at bounding box center [691, 326] width 532 height 154
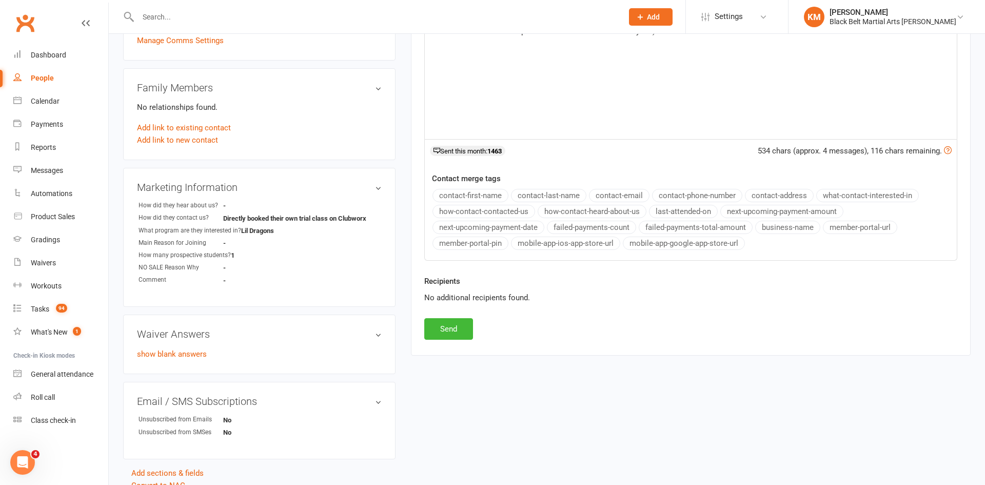
scroll to position [266, 0]
click at [445, 323] on button "Send" at bounding box center [448, 328] width 49 height 22
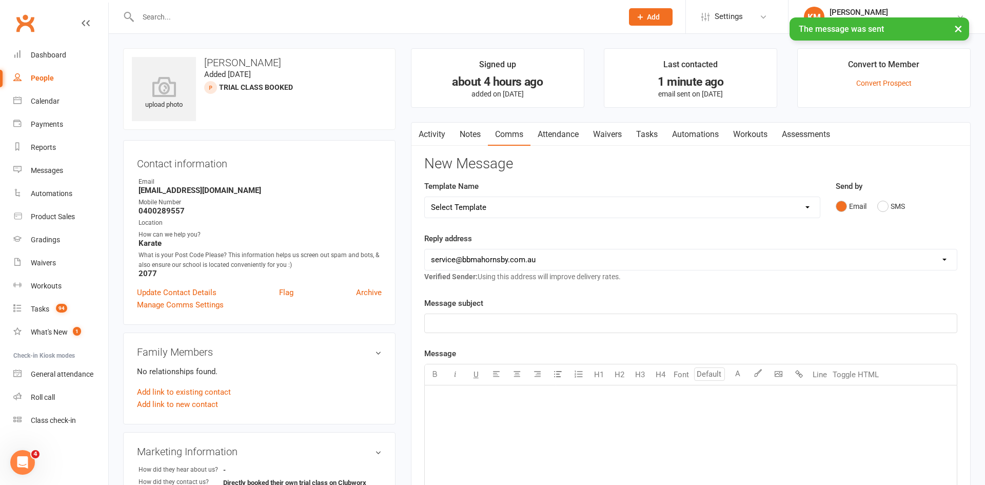
click at [475, 145] on link "Notes" at bounding box center [470, 135] width 35 height 24
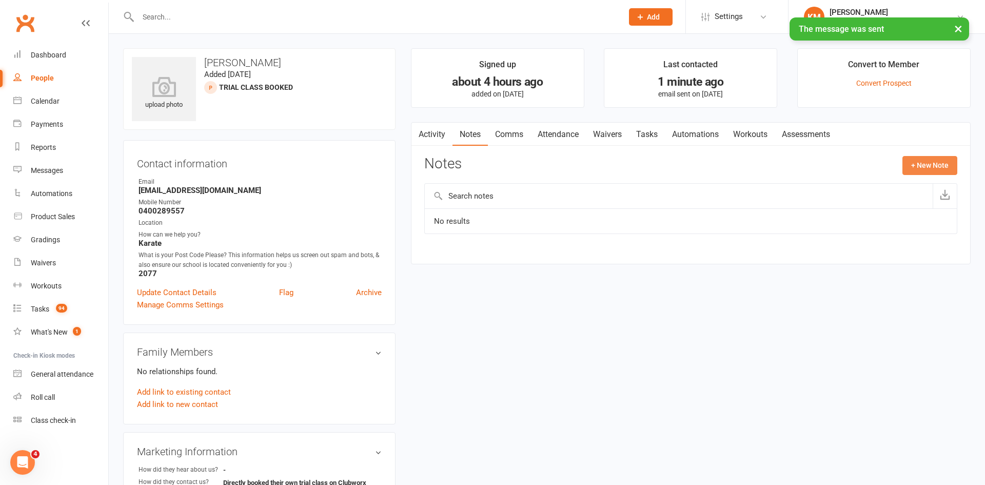
click at [932, 162] on button "+ New Note" at bounding box center [930, 165] width 55 height 18
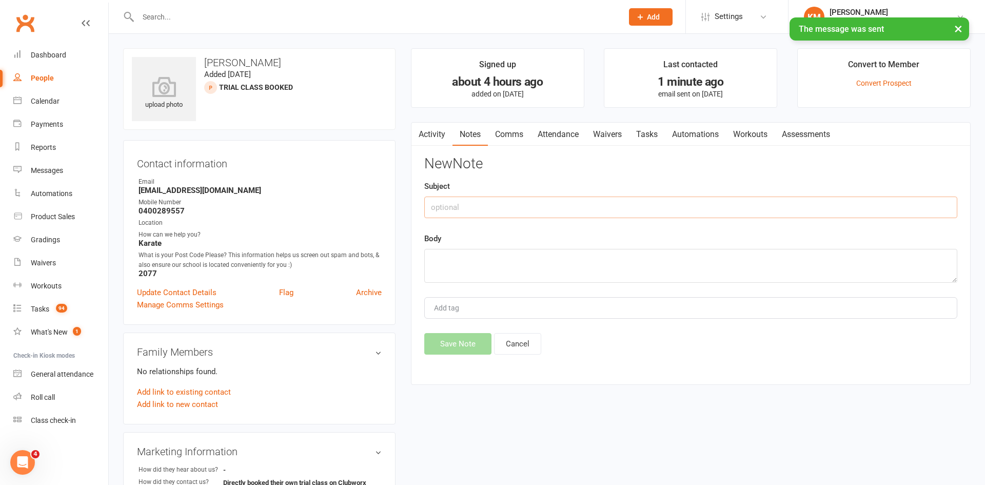
click at [865, 209] on input "text" at bounding box center [690, 208] width 533 height 22
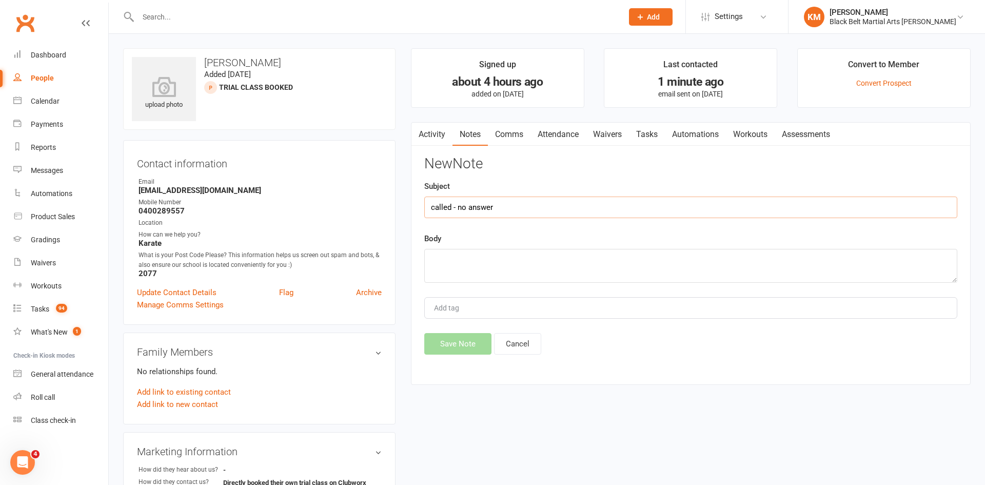
type input "called - no answer"
click at [503, 261] on textarea "called and left a voicemial and sent a follow up text" at bounding box center [690, 266] width 533 height 34
type textarea "called and left a voicemail and sent a follow up text"
click at [463, 342] on button "Save Note" at bounding box center [457, 344] width 67 height 22
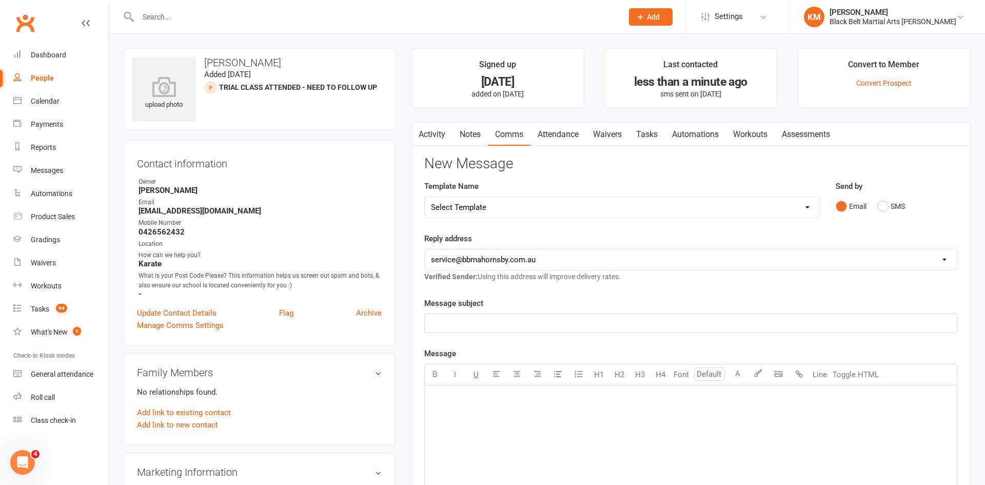
click at [36, 74] on div "People" at bounding box center [42, 78] width 23 height 8
select select "100"
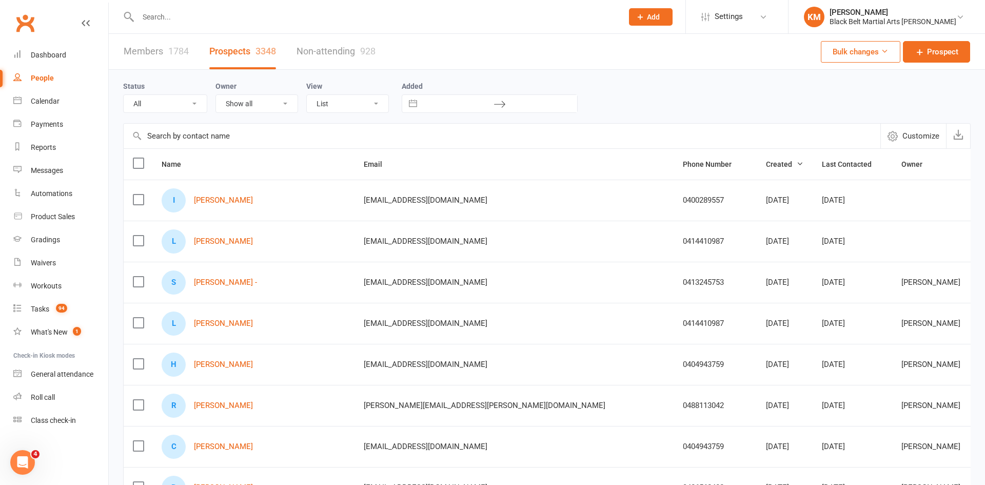
click at [191, 110] on select "All (No status set) (Invalid status) Action Required Private intro Booked Trial…" at bounding box center [165, 103] width 83 height 17
select select "Trial Class Attended - need to follow up"
click at [124, 95] on select "All (No status set) (Invalid status) Action Required Private intro Booked Trial…" at bounding box center [165, 103] width 83 height 17
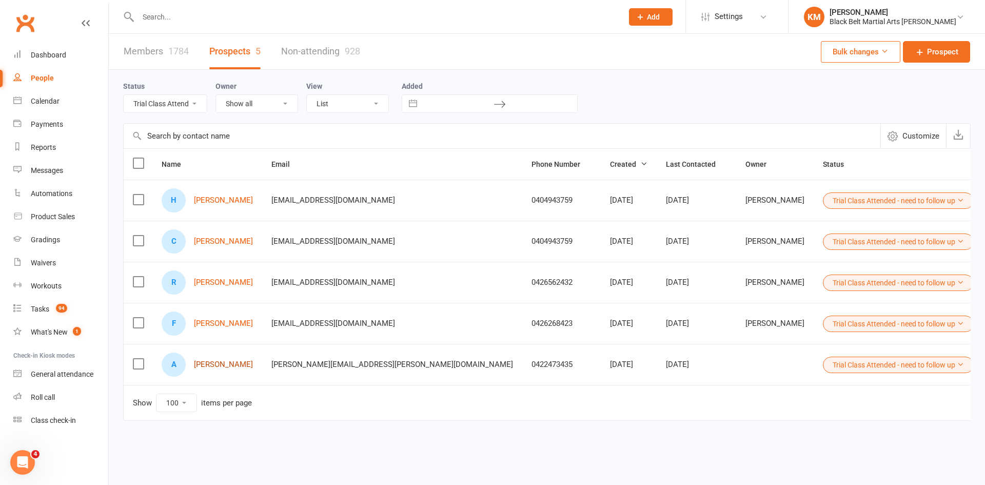
click at [226, 363] on link "[PERSON_NAME]" at bounding box center [223, 364] width 59 height 9
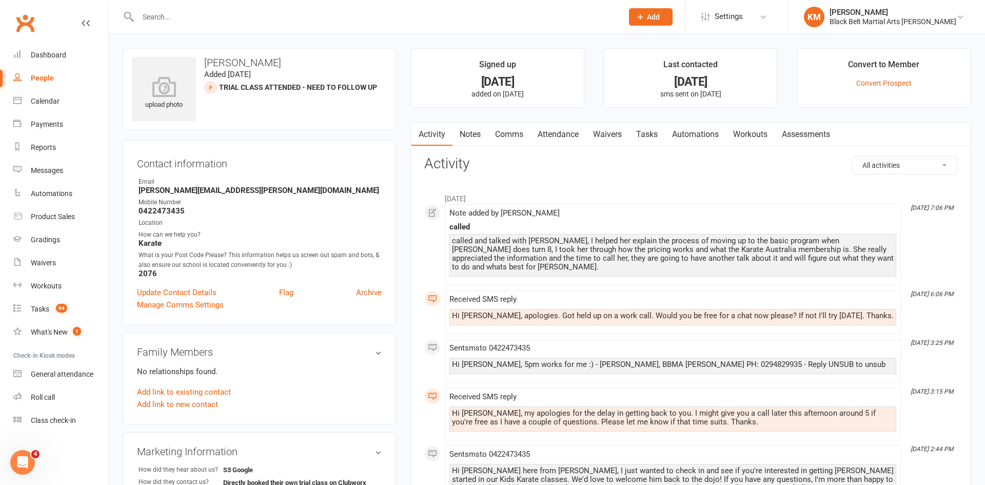
click at [508, 136] on link "Comms" at bounding box center [509, 135] width 43 height 24
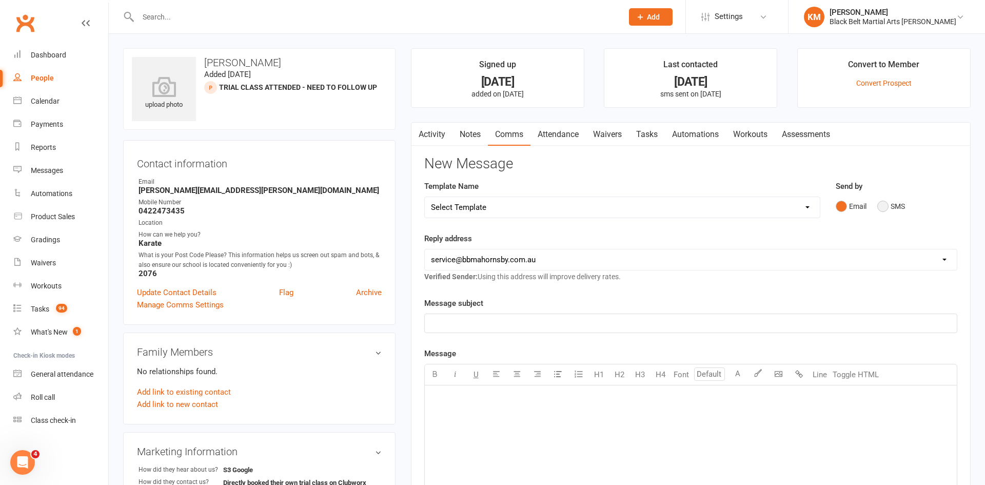
click at [878, 207] on button "SMS" at bounding box center [891, 206] width 28 height 19
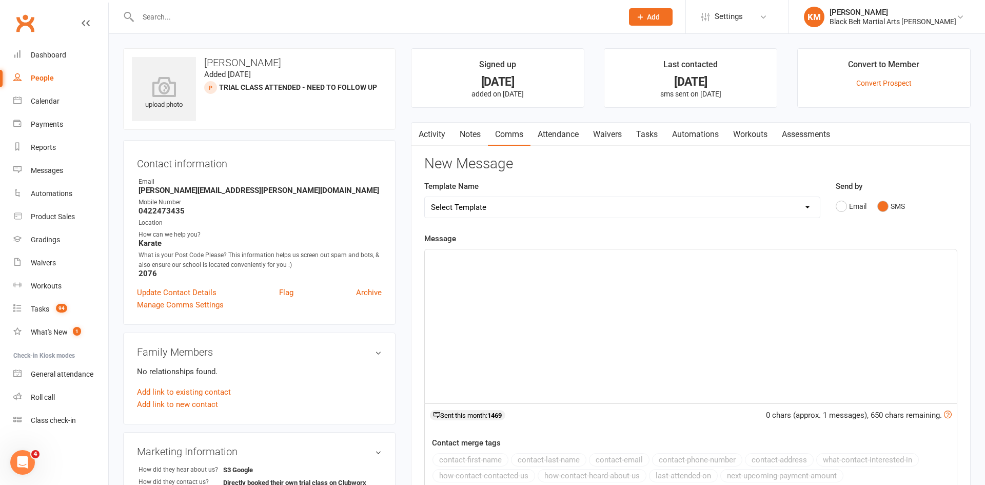
click at [789, 293] on div "﻿" at bounding box center [691, 326] width 532 height 154
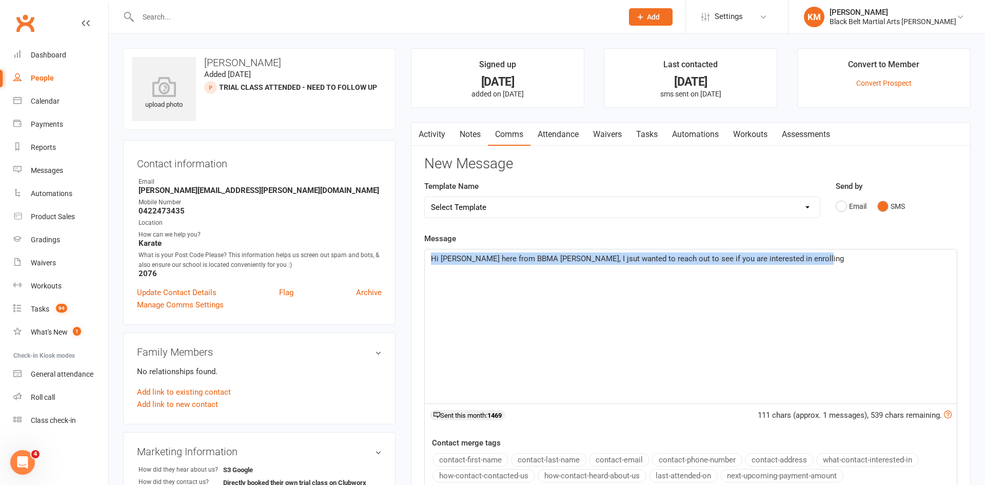
drag, startPoint x: 861, startPoint y: 269, endPoint x: 424, endPoint y: 272, distance: 436.7
click at [425, 272] on div "Hi Ashley, Kathryn here from BBMA Hornsby, I jsut wanted to reach out to see if…" at bounding box center [691, 326] width 532 height 154
copy span "Hi Ashley, Kathryn here from BBMA Hornsby, I jsut wanted to reach out to see if…"
click at [471, 131] on link "Notes" at bounding box center [470, 135] width 35 height 24
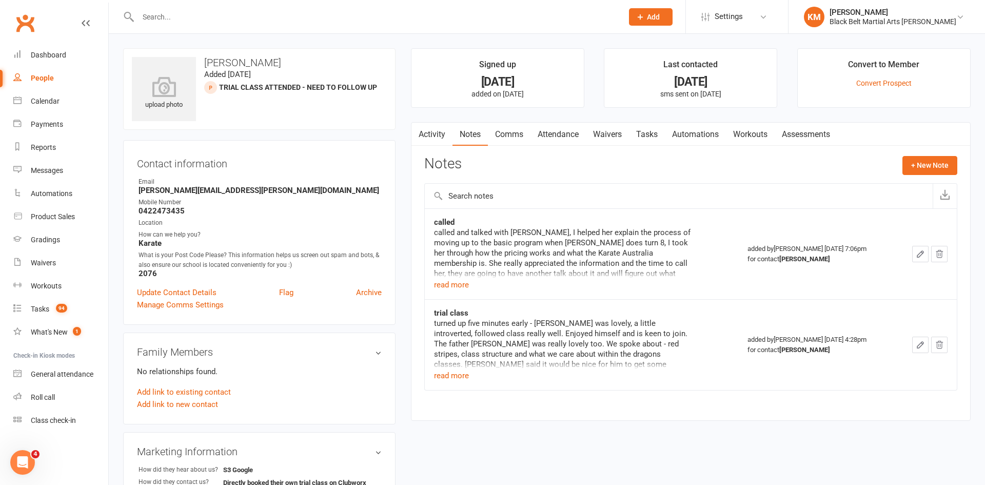
click at [516, 131] on link "Comms" at bounding box center [509, 135] width 43 height 24
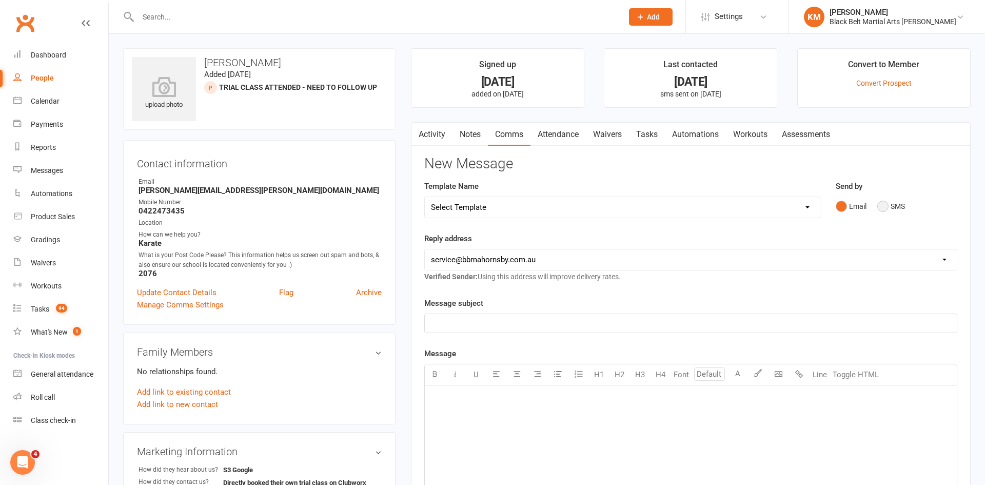
click at [894, 203] on button "SMS" at bounding box center [891, 206] width 28 height 19
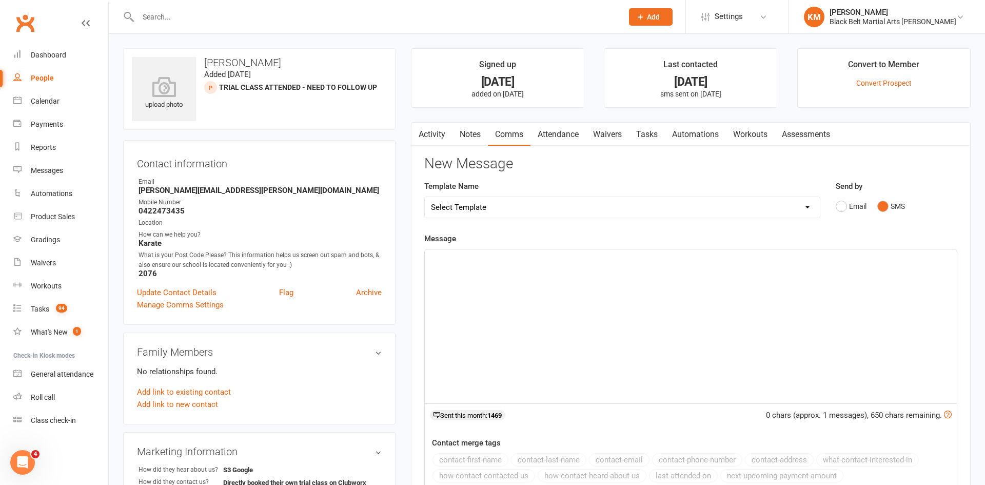
click at [833, 252] on p "﻿" at bounding box center [691, 258] width 520 height 12
paste div
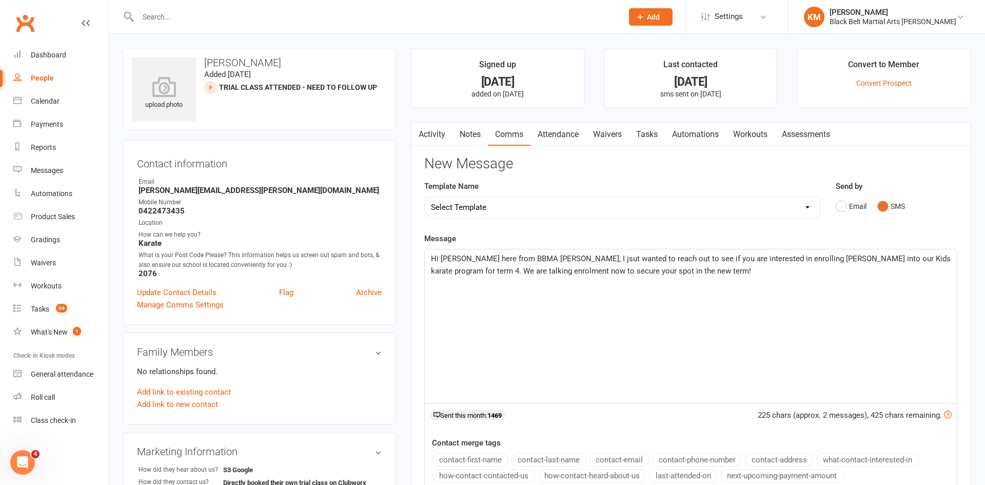
click at [596, 260] on span "Hi Ashley, Kathryn here from BBMA Hornsby, I jsut wanted to reach out to see if…" at bounding box center [692, 265] width 522 height 22
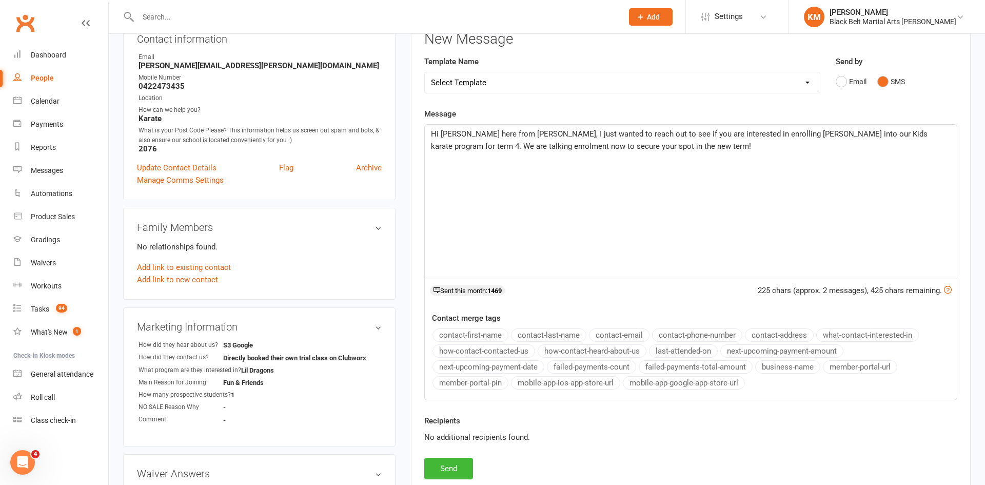
scroll to position [156, 0]
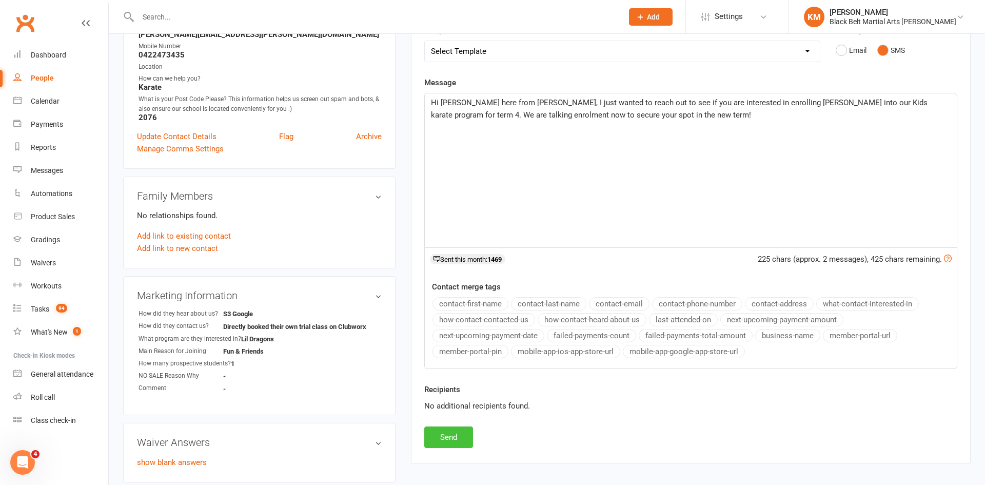
click at [448, 433] on button "Send" at bounding box center [448, 437] width 49 height 22
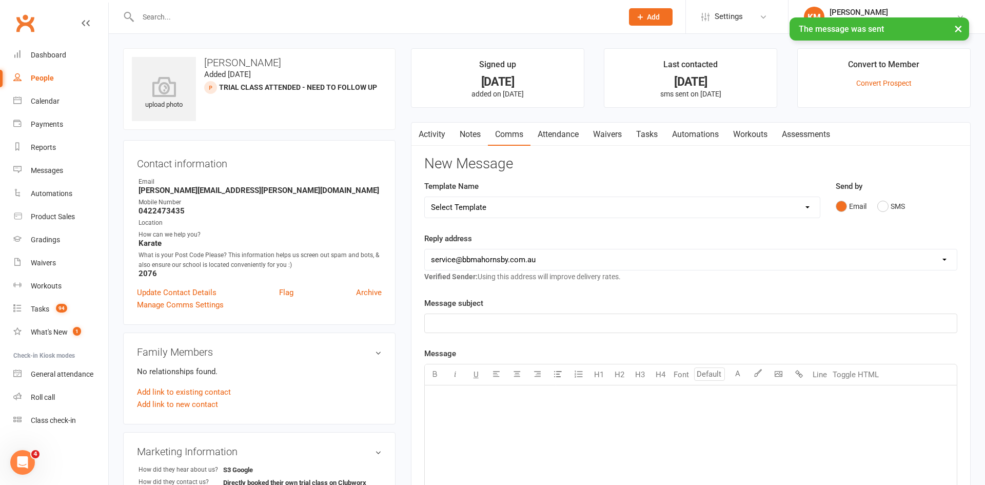
click at [37, 79] on div "People" at bounding box center [42, 78] width 23 height 8
select select "100"
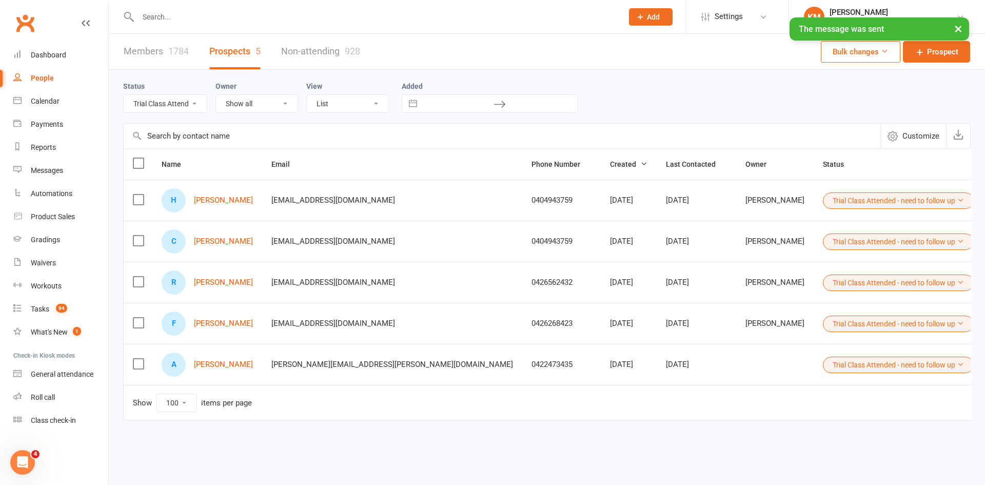
click at [823, 365] on button "Trial Class Attended - need to follow up" at bounding box center [898, 365] width 151 height 16
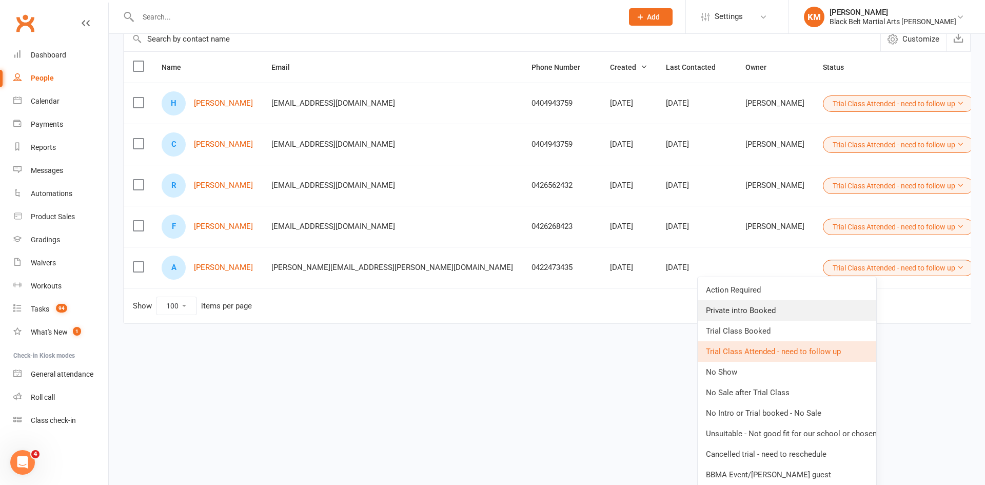
scroll to position [97, 0]
click at [787, 398] on link "No Sale after Trial Class" at bounding box center [787, 392] width 179 height 21
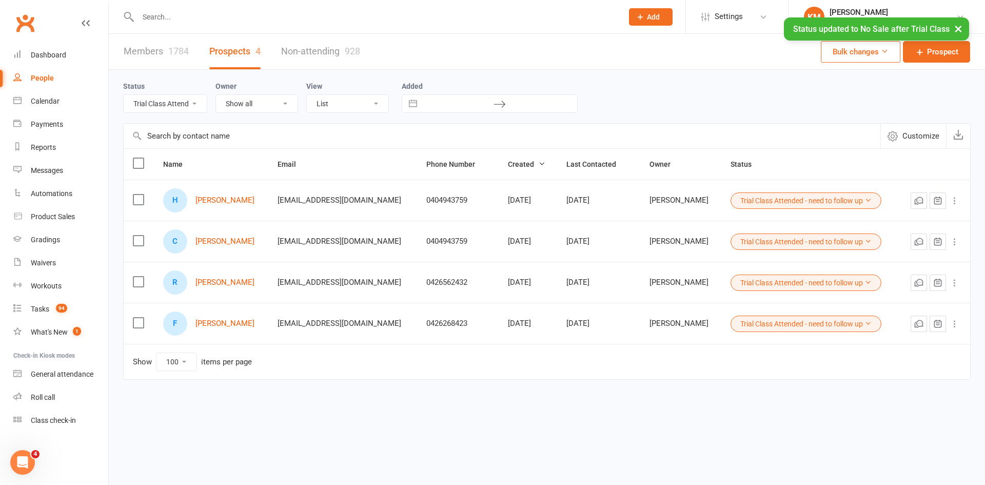
click at [184, 112] on select "All (No status set) (Invalid status) Action Required Private intro Booked Trial…" at bounding box center [165, 103] width 83 height 17
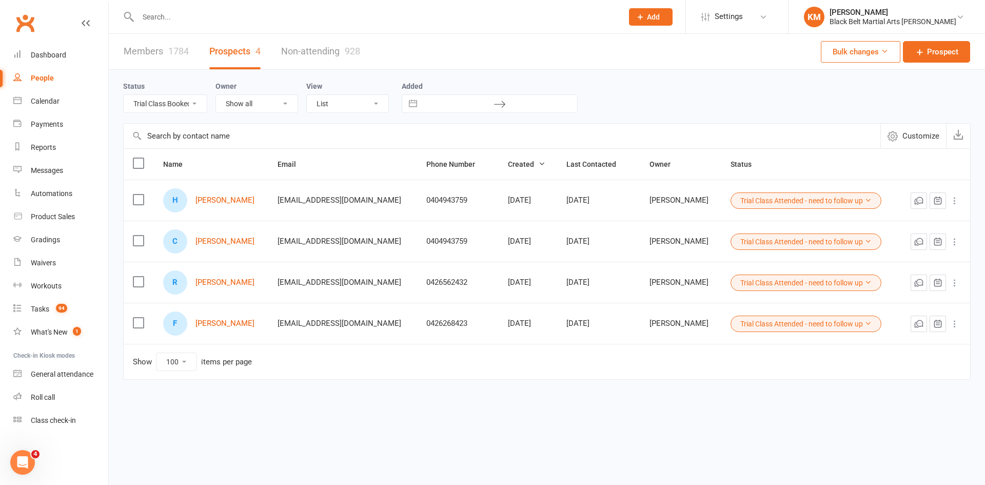
click at [124, 95] on select "All (No status set) (Invalid status) Action Required Private intro Booked Trial…" at bounding box center [165, 103] width 83 height 17
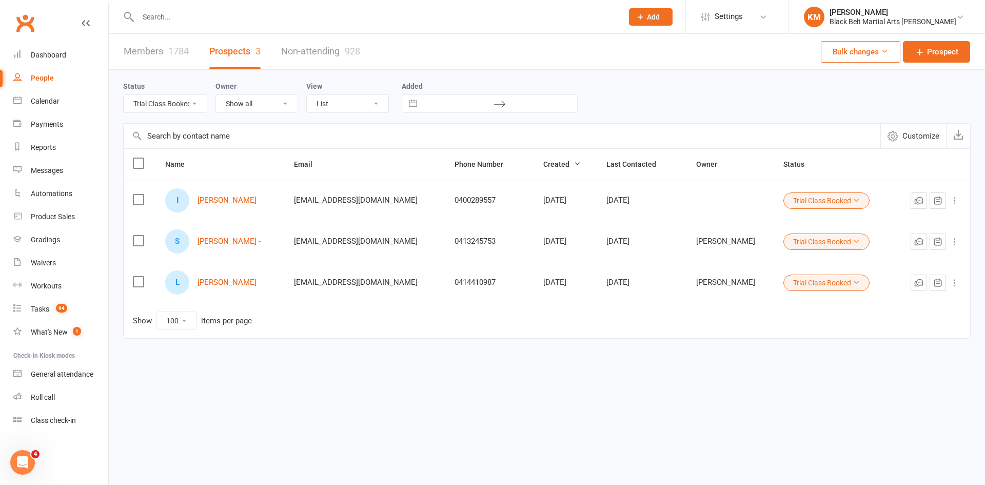
click at [175, 99] on select "All (No status set) (Invalid status) Action Required Private intro Booked Trial…" at bounding box center [165, 103] width 83 height 17
click at [124, 95] on select "All (No status set) (Invalid status) Action Required Private intro Booked Trial…" at bounding box center [165, 103] width 83 height 17
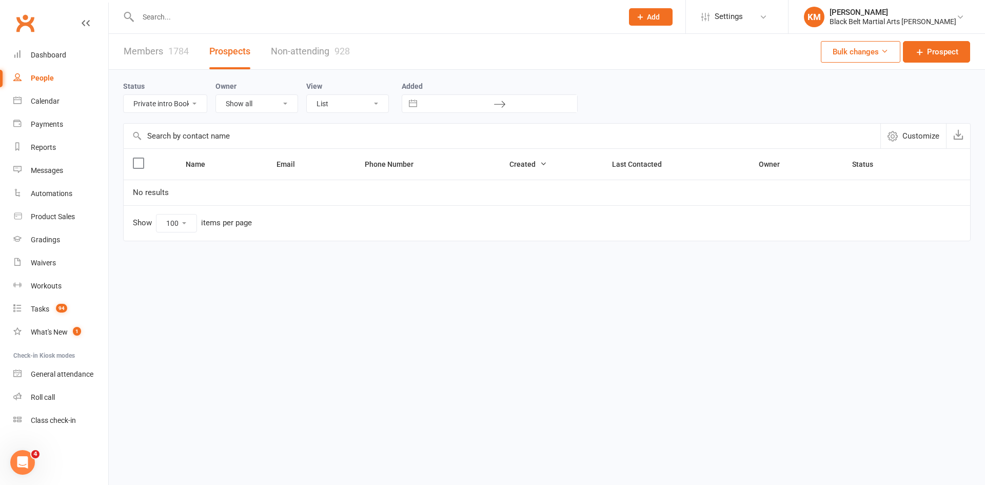
click at [179, 102] on select "All (No status set) (Invalid status) Action Required Private intro Booked Trial…" at bounding box center [165, 103] width 83 height 17
select select "Action Required"
click at [124, 95] on select "All (No status set) (Invalid status) Action Required Private intro Booked Trial…" at bounding box center [165, 103] width 83 height 17
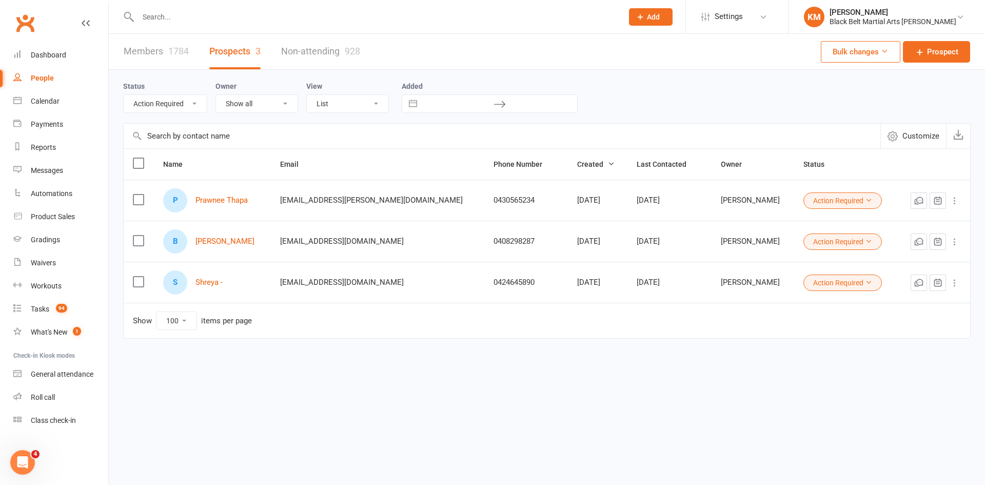
click at [201, 109] on select "All (No status set) (Invalid status) Action Required Private intro Booked Trial…" at bounding box center [165, 103] width 83 height 17
click at [208, 284] on link "Shreya -" at bounding box center [208, 282] width 27 height 9
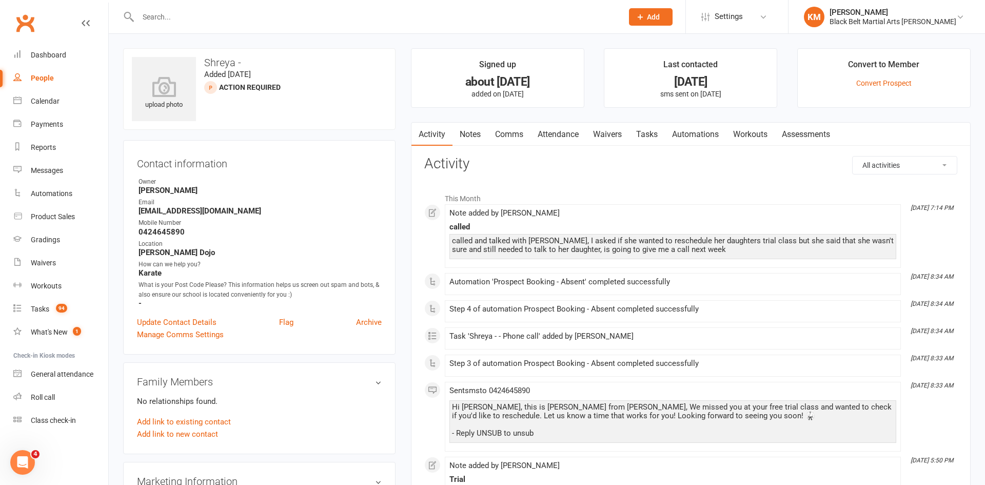
click at [508, 138] on link "Comms" at bounding box center [509, 135] width 43 height 24
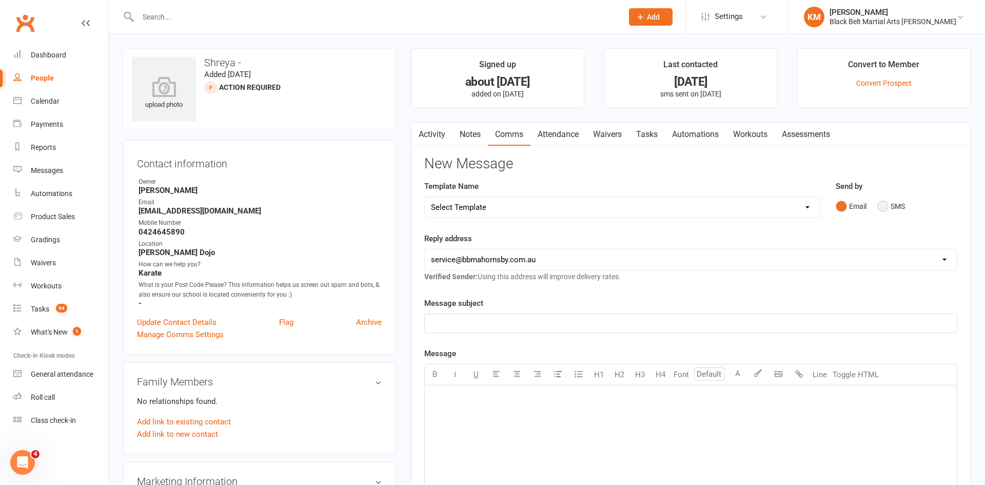
click at [894, 208] on button "SMS" at bounding box center [891, 206] width 28 height 19
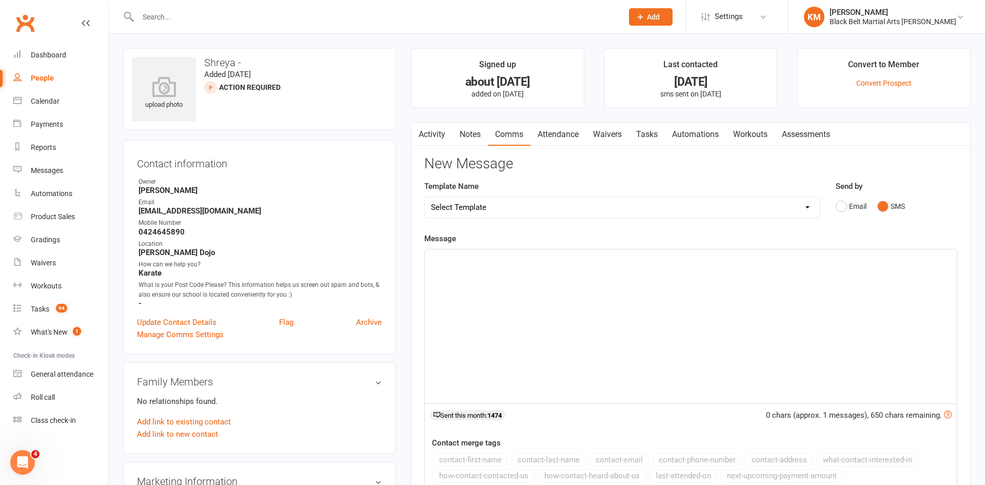
click at [846, 265] on div "﻿" at bounding box center [691, 326] width 532 height 154
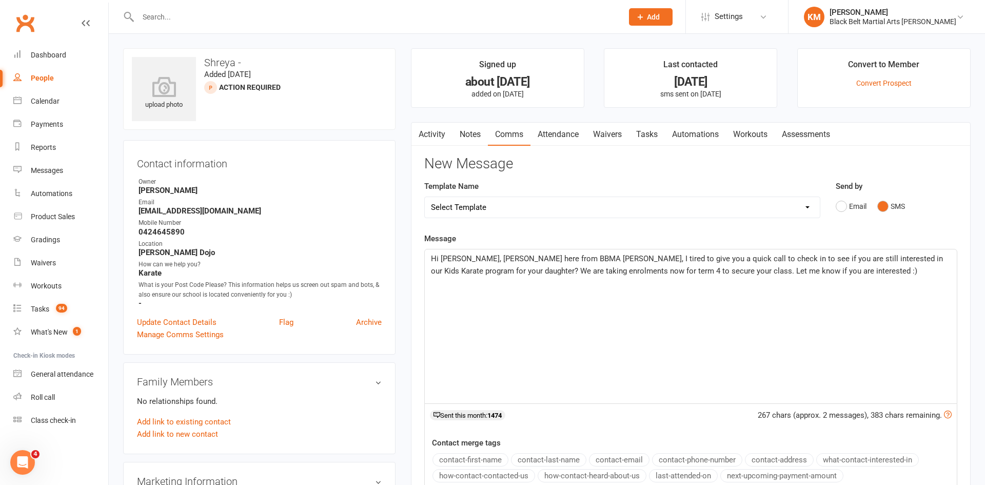
scroll to position [341, 0]
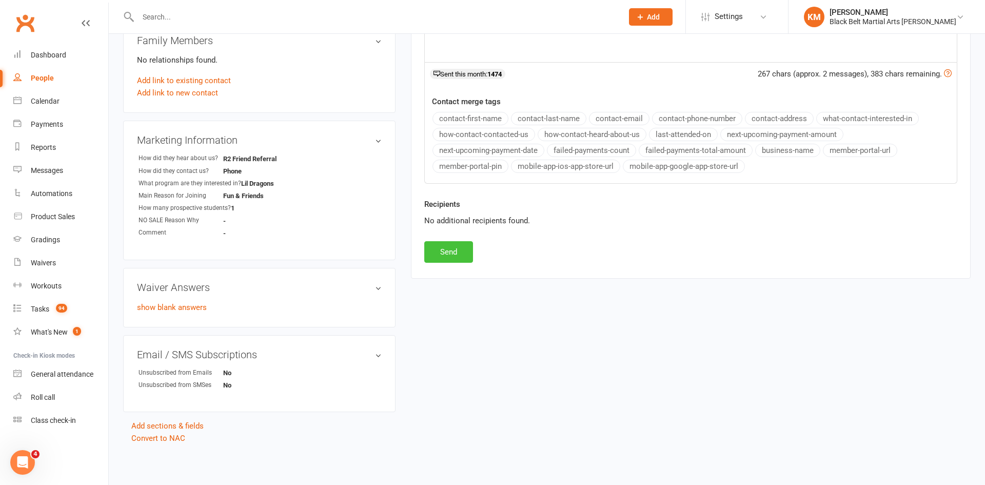
click at [441, 252] on button "Send" at bounding box center [448, 252] width 49 height 22
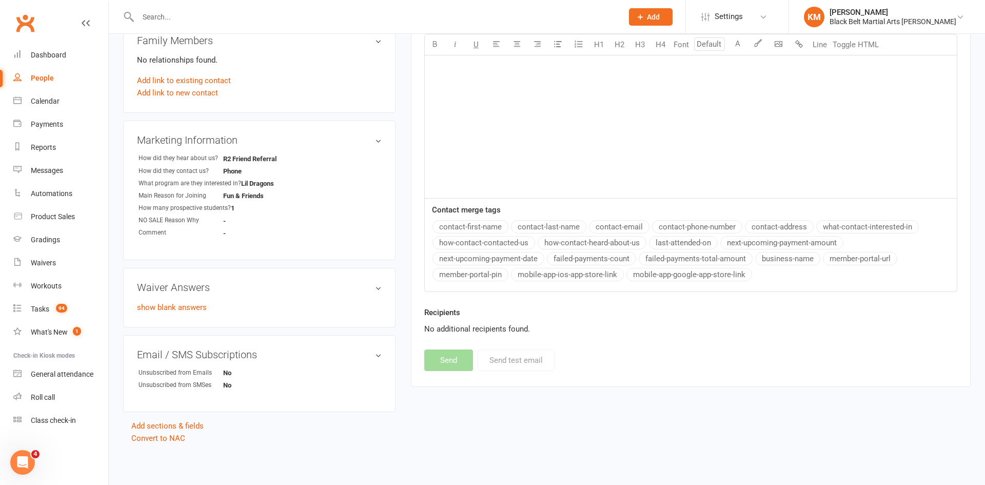
scroll to position [0, 0]
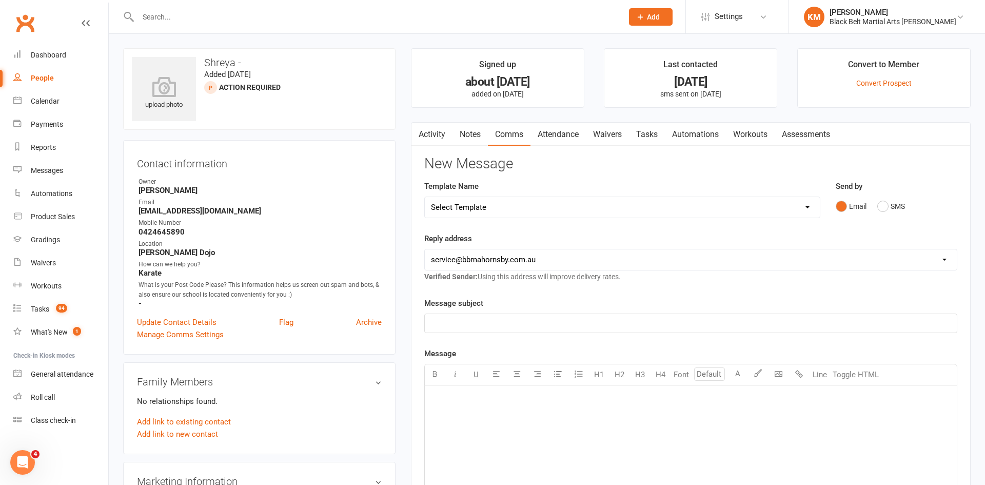
click at [40, 79] on div "People" at bounding box center [42, 78] width 23 height 8
select select "100"
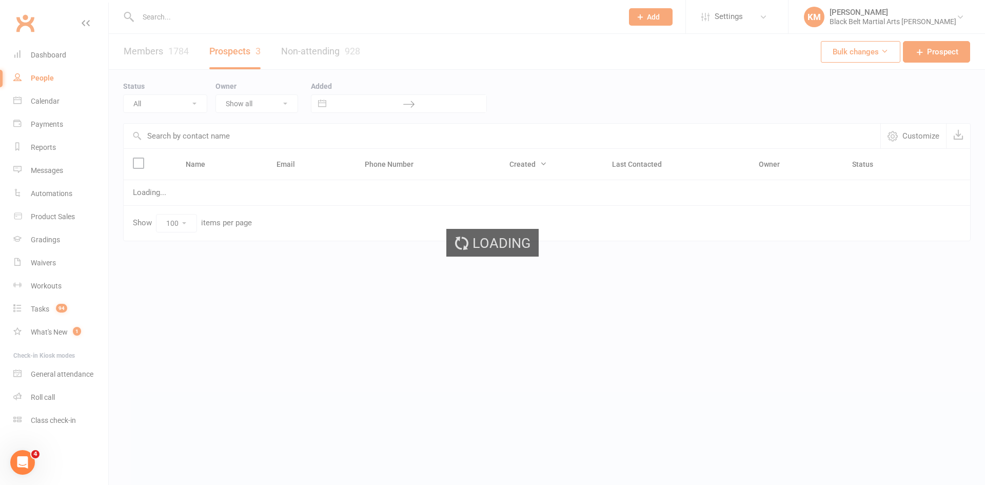
select select "Action Required"
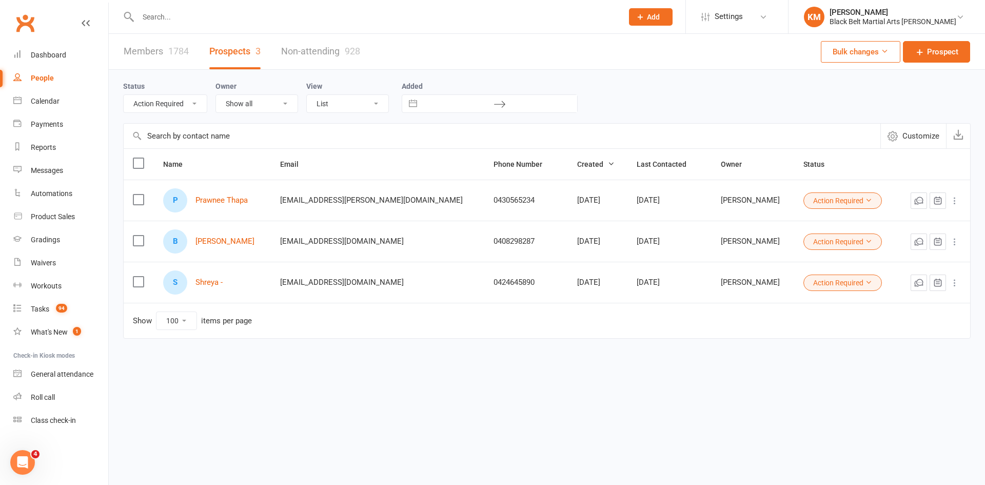
click at [147, 100] on select "All (No status set) (Invalid status) Action Required Private intro Booked Trial…" at bounding box center [165, 103] width 83 height 17
click at [404, 46] on div "Members 1784 Prospects 3 Non-attending 928 Bulk changes Prospect" at bounding box center [547, 52] width 876 height 36
click at [42, 148] on div "Reports" at bounding box center [43, 147] width 25 height 8
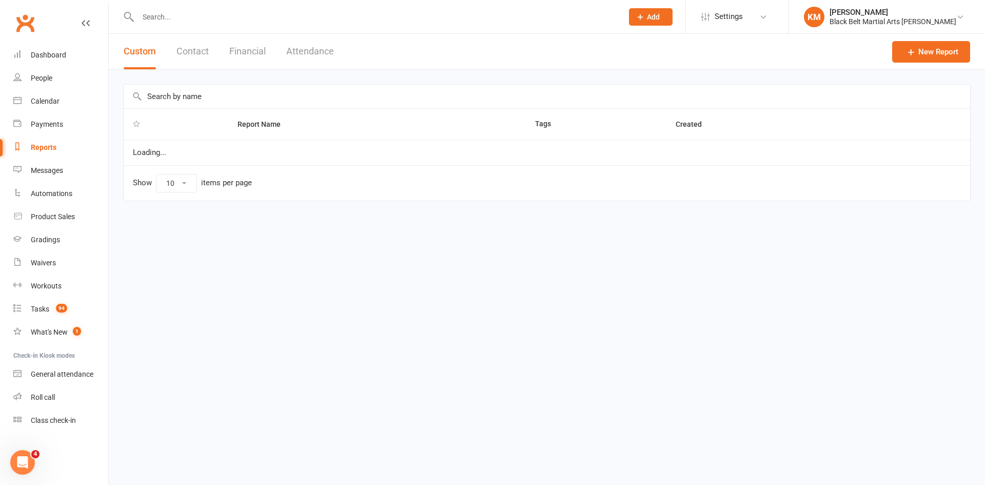
select select "50"
click at [178, 98] on input "text" at bounding box center [547, 97] width 847 height 24
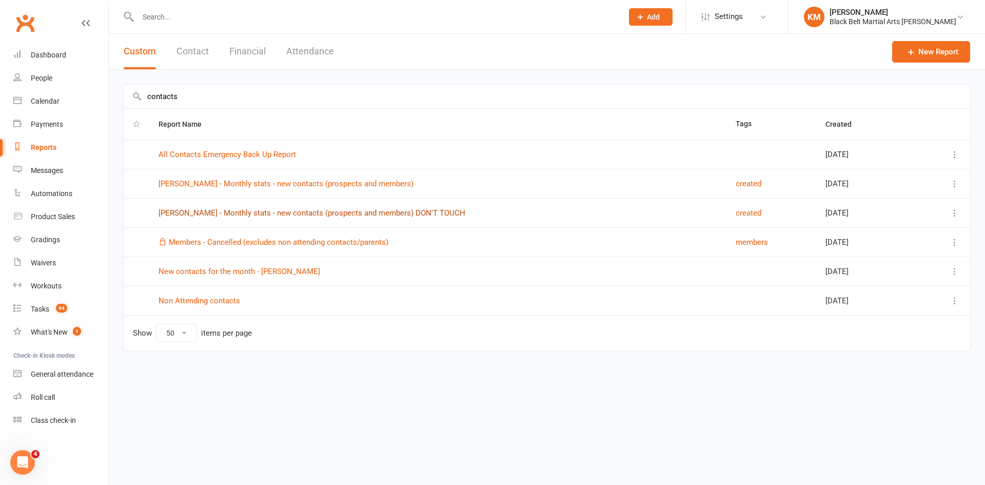
type input "contacts"
click at [221, 209] on link "Joshua - Monthly stats - new contacts (prospects and members) DON'T TOUCH" at bounding box center [312, 212] width 307 height 9
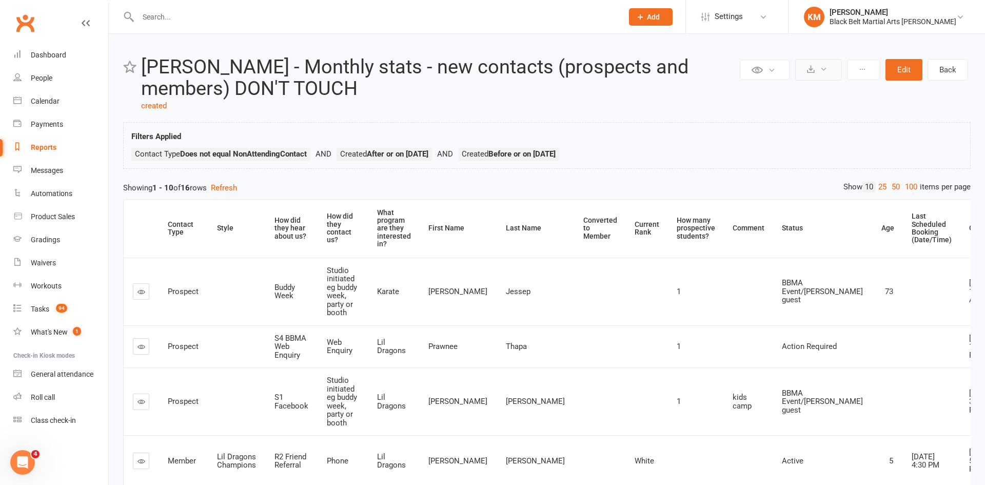
click at [805, 71] on button at bounding box center [818, 70] width 47 height 22
click at [786, 92] on link "Export to CSV" at bounding box center [788, 94] width 108 height 21
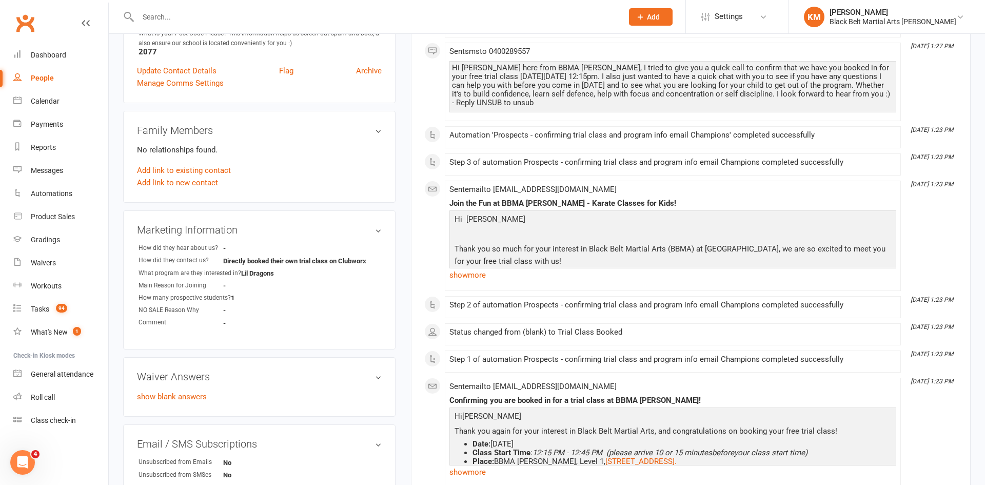
scroll to position [221, 0]
click at [365, 230] on link "edit" at bounding box center [363, 230] width 12 height 9
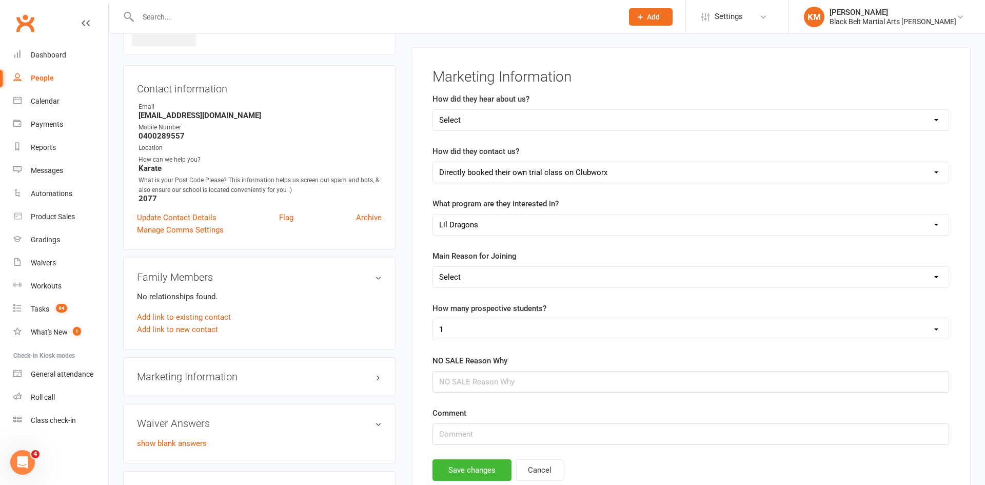
scroll to position [71, 0]
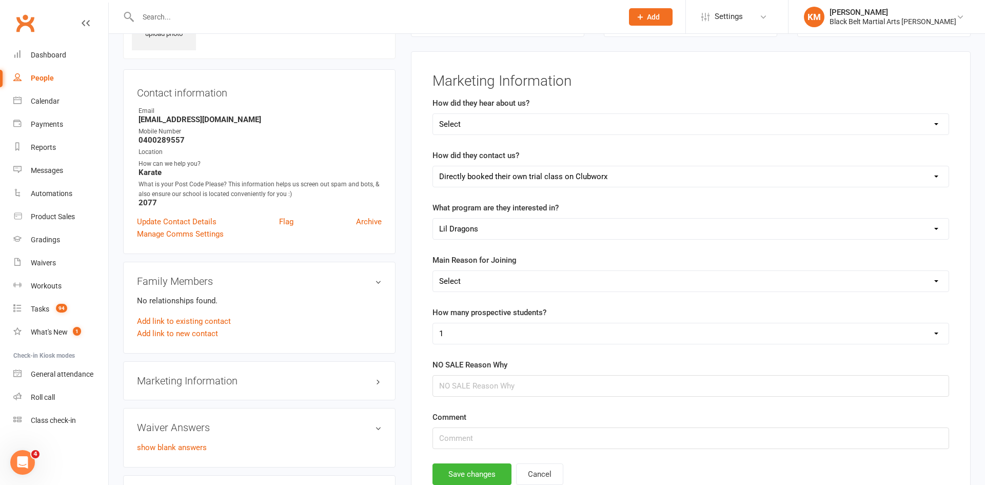
click at [486, 284] on select "Select Self Confidence Self Control or Self Discipline Self Defense and Safety …" at bounding box center [691, 281] width 516 height 21
select select "Self Defense and Safety"
click at [433, 271] on select "Select Self Confidence Self Control or Self Discipline Self Defense and Safety …" at bounding box center [691, 281] width 516 height 21
click at [462, 125] on select "Select A3 Flyer A6 Sign C2 School Sport C3 Business to Business C4 Booth C6 Pro…" at bounding box center [691, 124] width 516 height 21
select select "R2 Friend Referral"
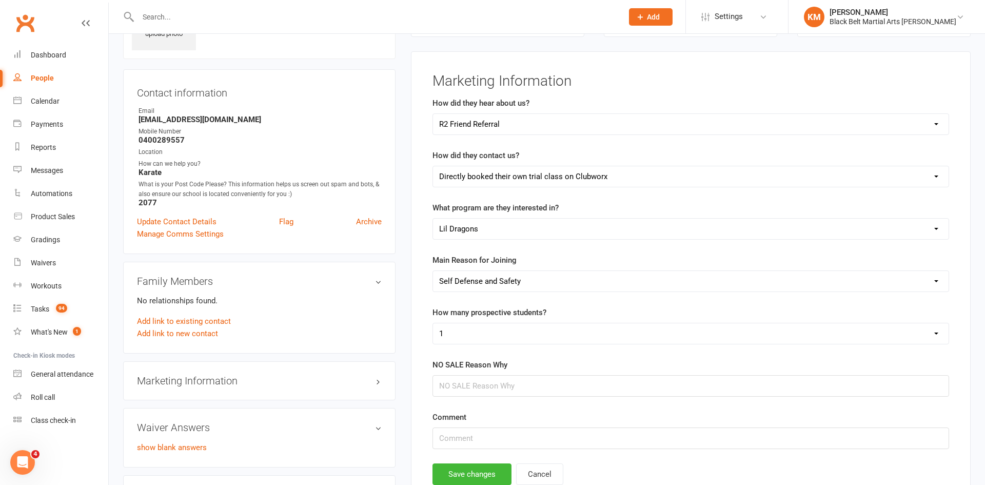
click at [433, 114] on select "Select A3 Flyer A6 Sign C2 School Sport C3 Business to Business C4 Booth C6 Pro…" at bounding box center [691, 124] width 516 height 21
click at [471, 473] on button "Save changes" at bounding box center [472, 474] width 79 height 22
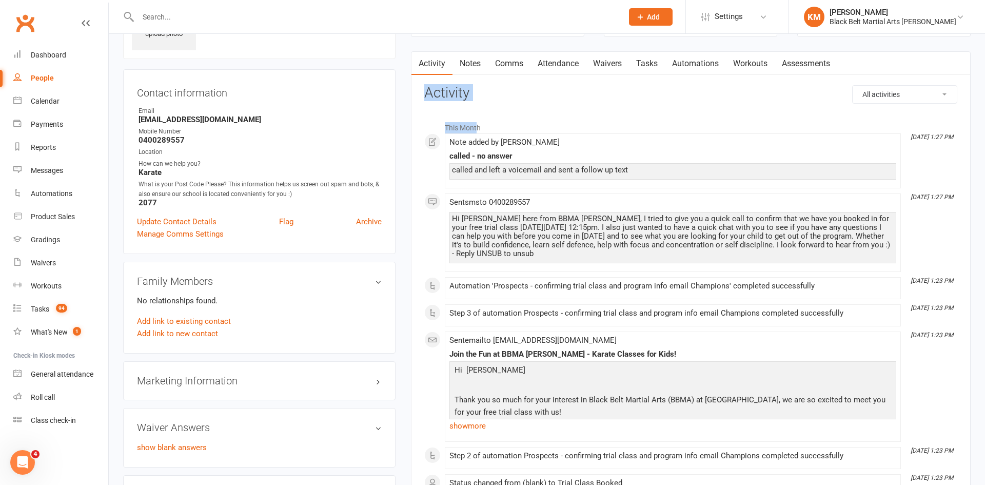
drag, startPoint x: 477, startPoint y: 101, endPoint x: 420, endPoint y: 96, distance: 57.7
drag, startPoint x: 420, startPoint y: 96, endPoint x: 483, endPoint y: 93, distance: 63.2
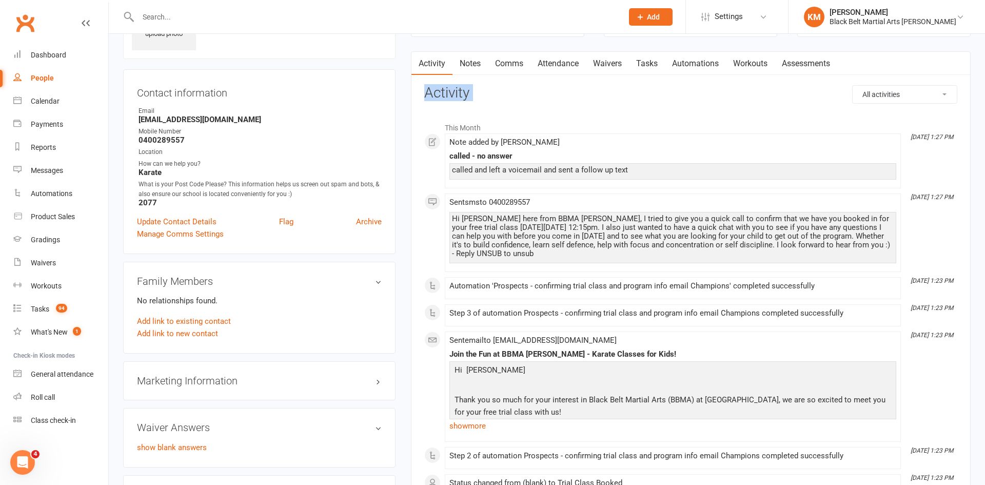
click at [483, 93] on h3 "Activity" at bounding box center [690, 93] width 533 height 16
drag, startPoint x: 483, startPoint y: 93, endPoint x: 415, endPoint y: 91, distance: 68.3
click at [469, 67] on link "Notes" at bounding box center [470, 64] width 35 height 24
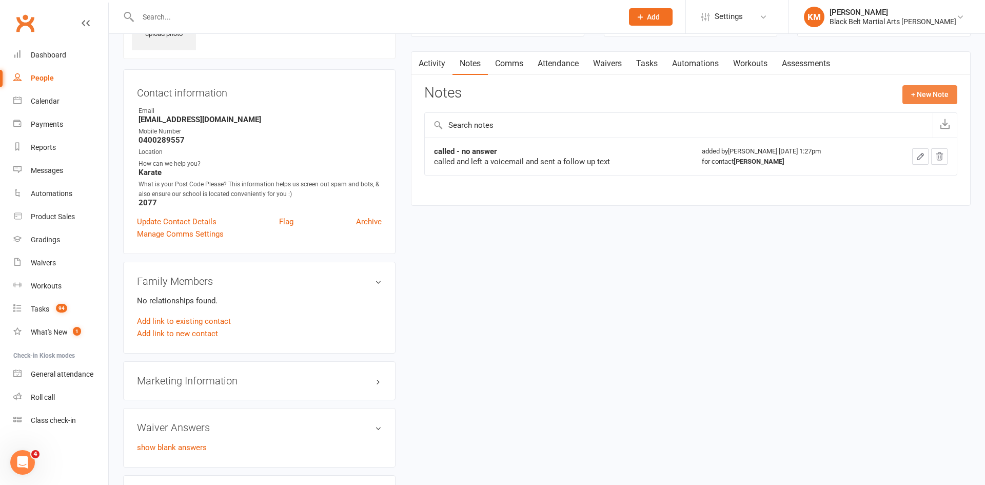
click at [941, 89] on button "+ New Note" at bounding box center [930, 94] width 55 height 18
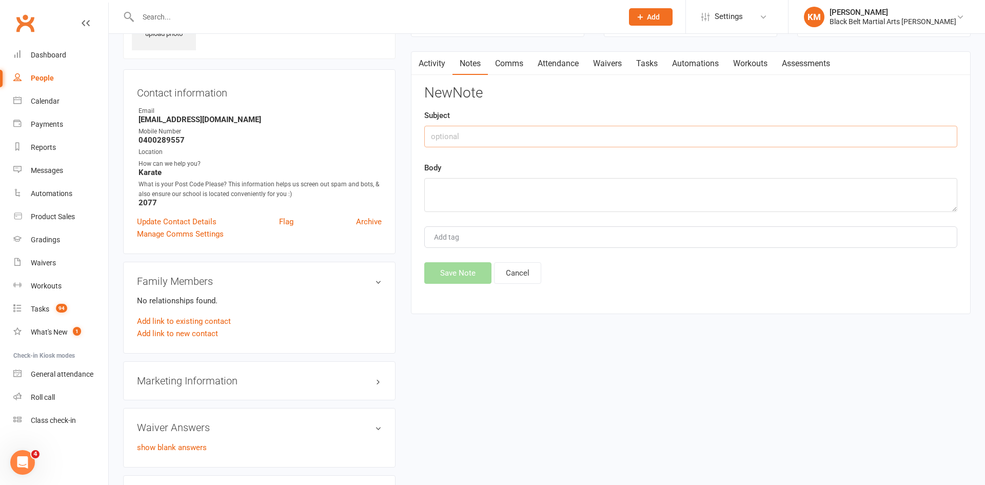
click at [819, 144] on input "text" at bounding box center [690, 137] width 533 height 22
type input "called me back"
click at [818, 144] on input "called me back" at bounding box center [690, 137] width 533 height 22
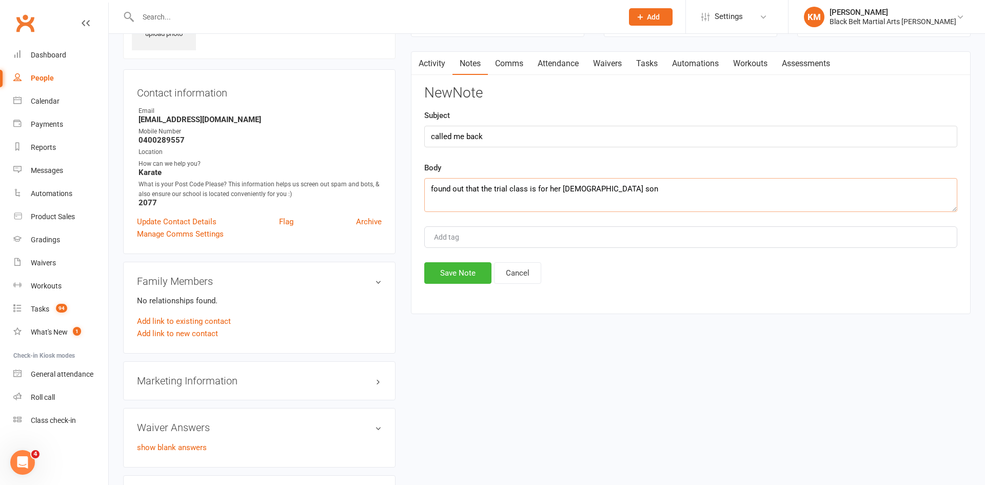
click at [766, 191] on textarea "found out that the trial class is for her 6 year old son" at bounding box center [690, 195] width 533 height 34
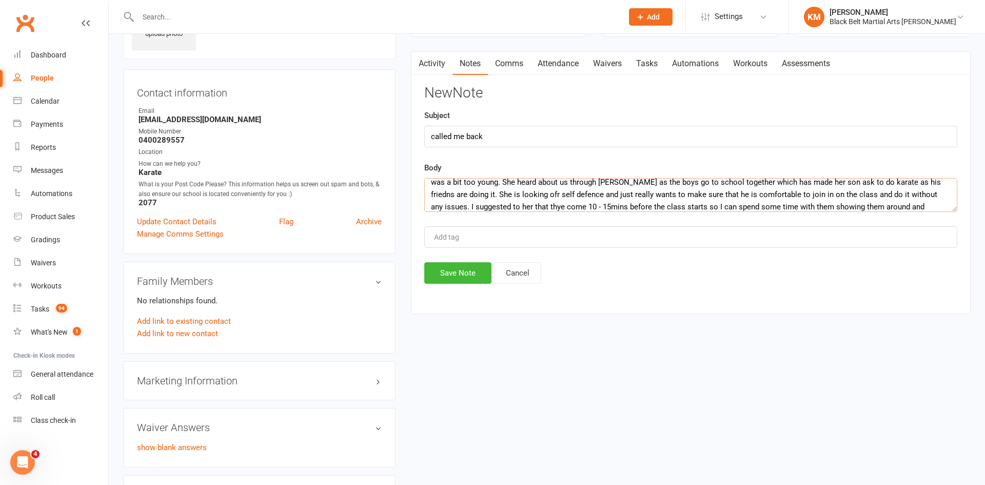
scroll to position [31, 0]
click at [595, 208] on textarea "found out that the trial class is for her 6 year old son, they tried tikwando w…" at bounding box center [690, 195] width 533 height 34
click at [831, 193] on textarea "found out that the trial class is for her 6 year old son, they tried tikwando w…" at bounding box center [690, 195] width 533 height 34
click at [451, 193] on textarea "found out that the trial class is for her 6 year old son, they tried tikwando w…" at bounding box center [690, 195] width 533 height 34
click at [460, 182] on textarea "found out that the trial class is for her 6 year old son, they tried tikwando w…" at bounding box center [690, 195] width 533 height 34
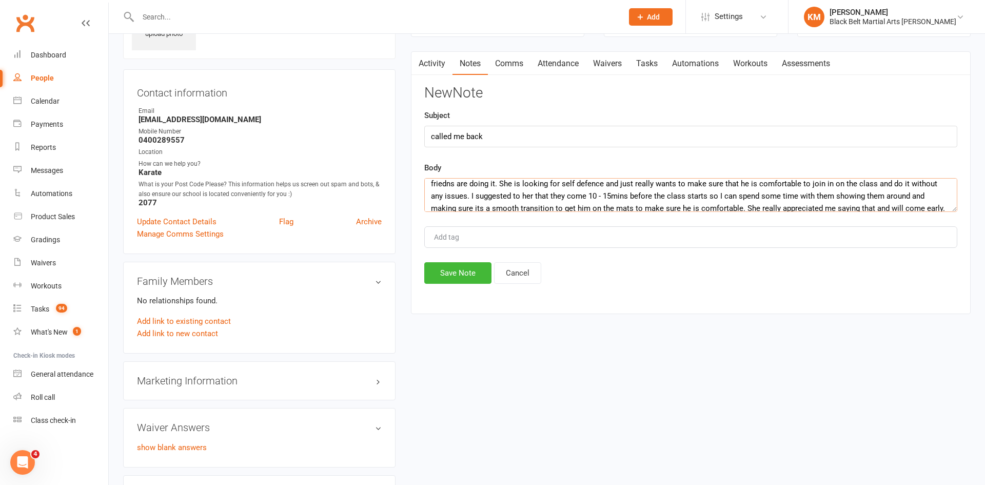
scroll to position [0, 0]
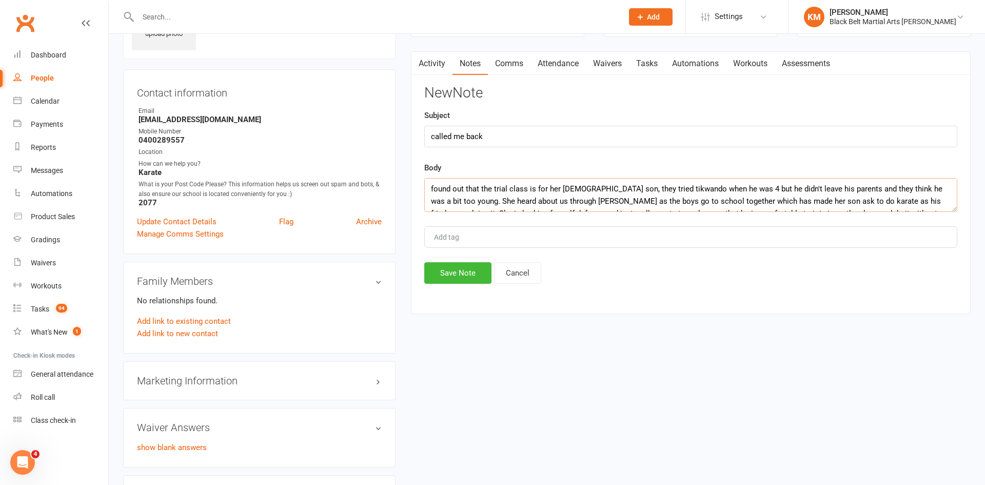
click at [859, 195] on textarea "found out that the trial class is for her 6 year old son, they tried tikwando w…" at bounding box center [690, 195] width 533 height 34
type textarea "found out that the trial class is for her 6 year old son, they tried tikwando w…"
click at [460, 278] on button "Save Note" at bounding box center [457, 273] width 67 height 22
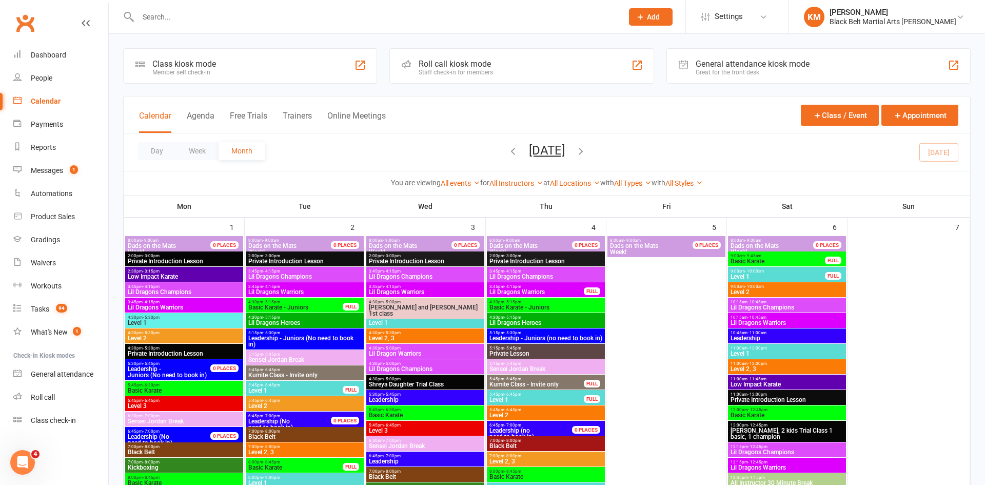
scroll to position [1, 0]
